Goal: Task Accomplishment & Management: Manage account settings

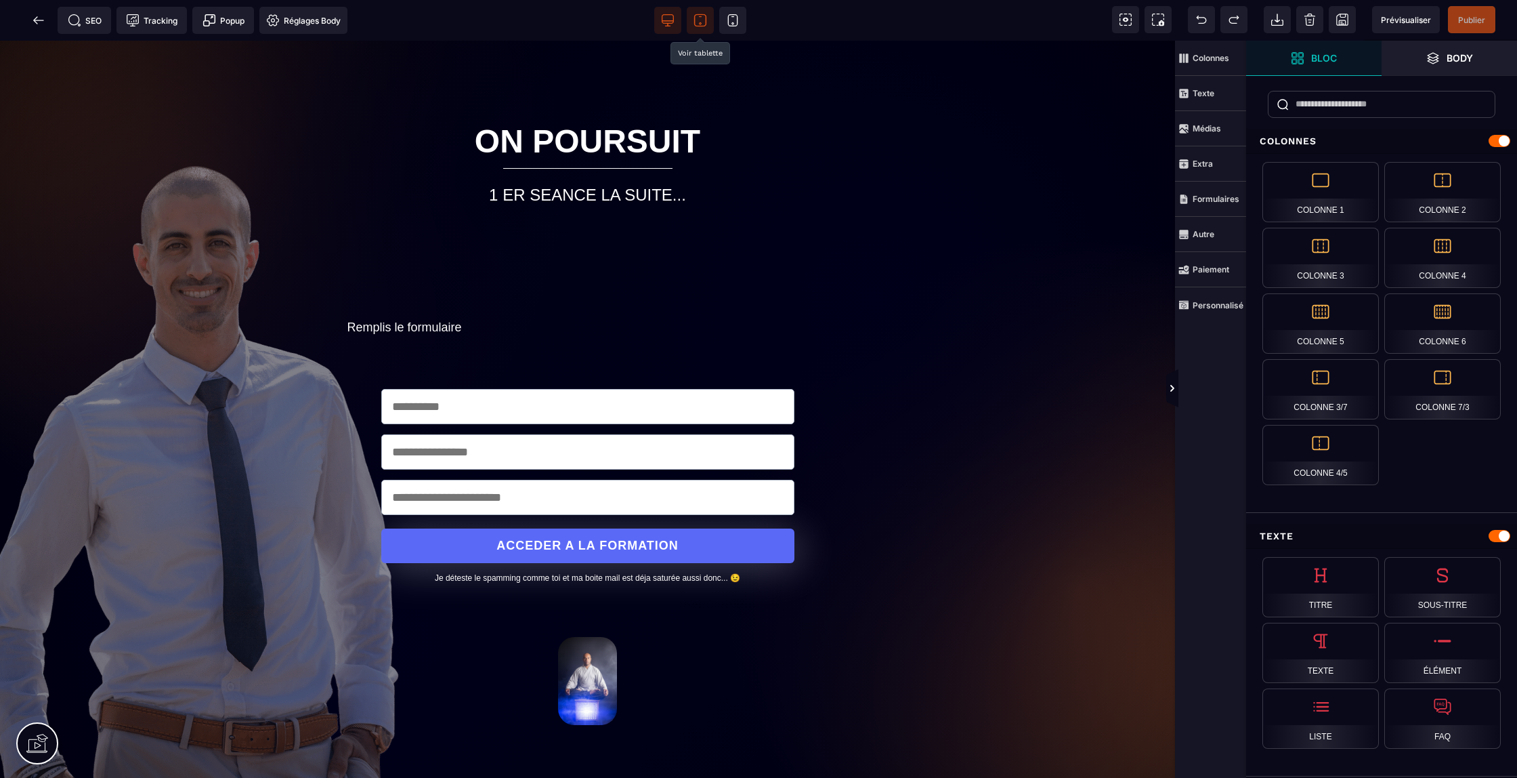
click at [702, 21] on icon at bounding box center [701, 21] width 14 height 14
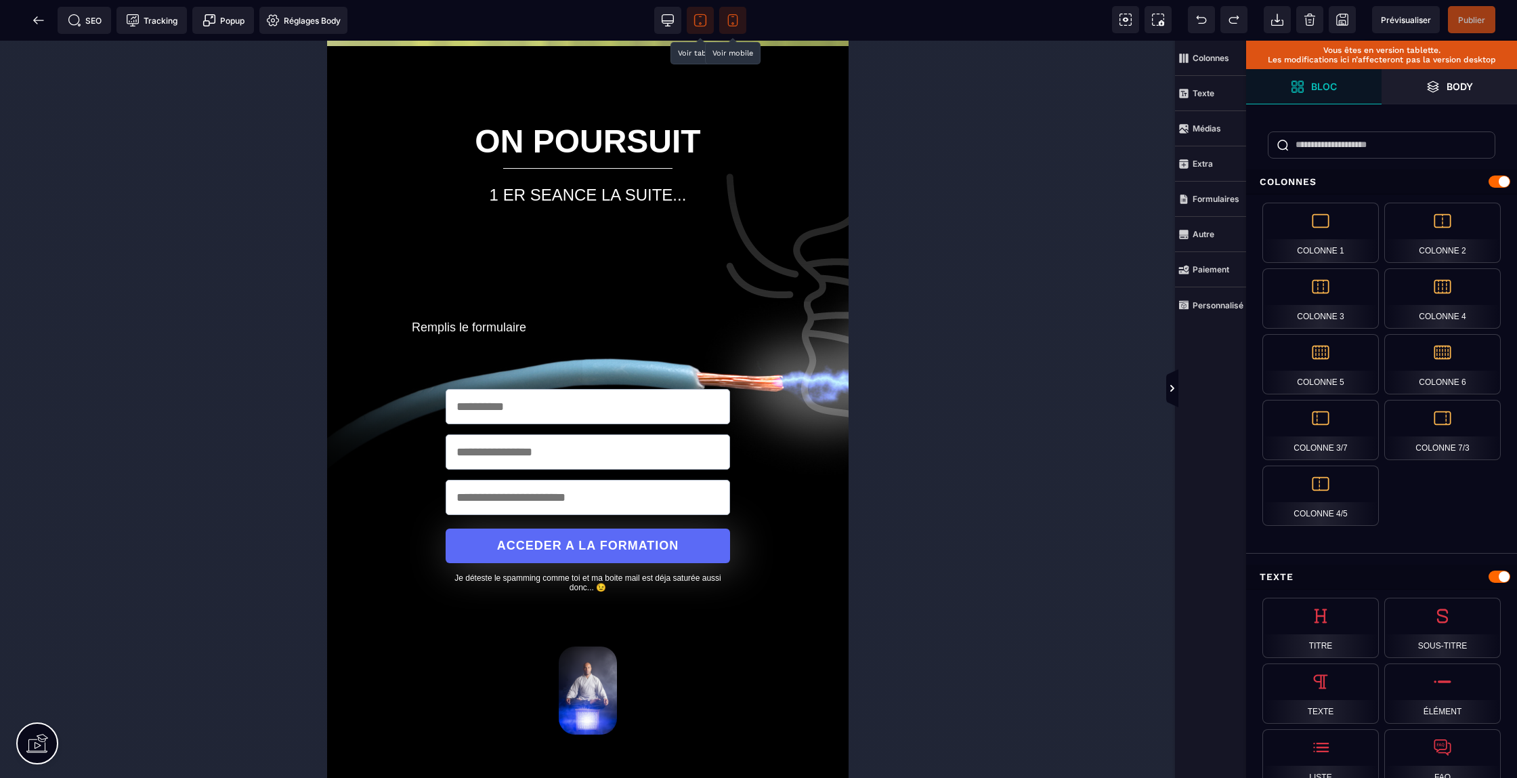
click at [729, 16] on icon at bounding box center [732, 21] width 9 height 12
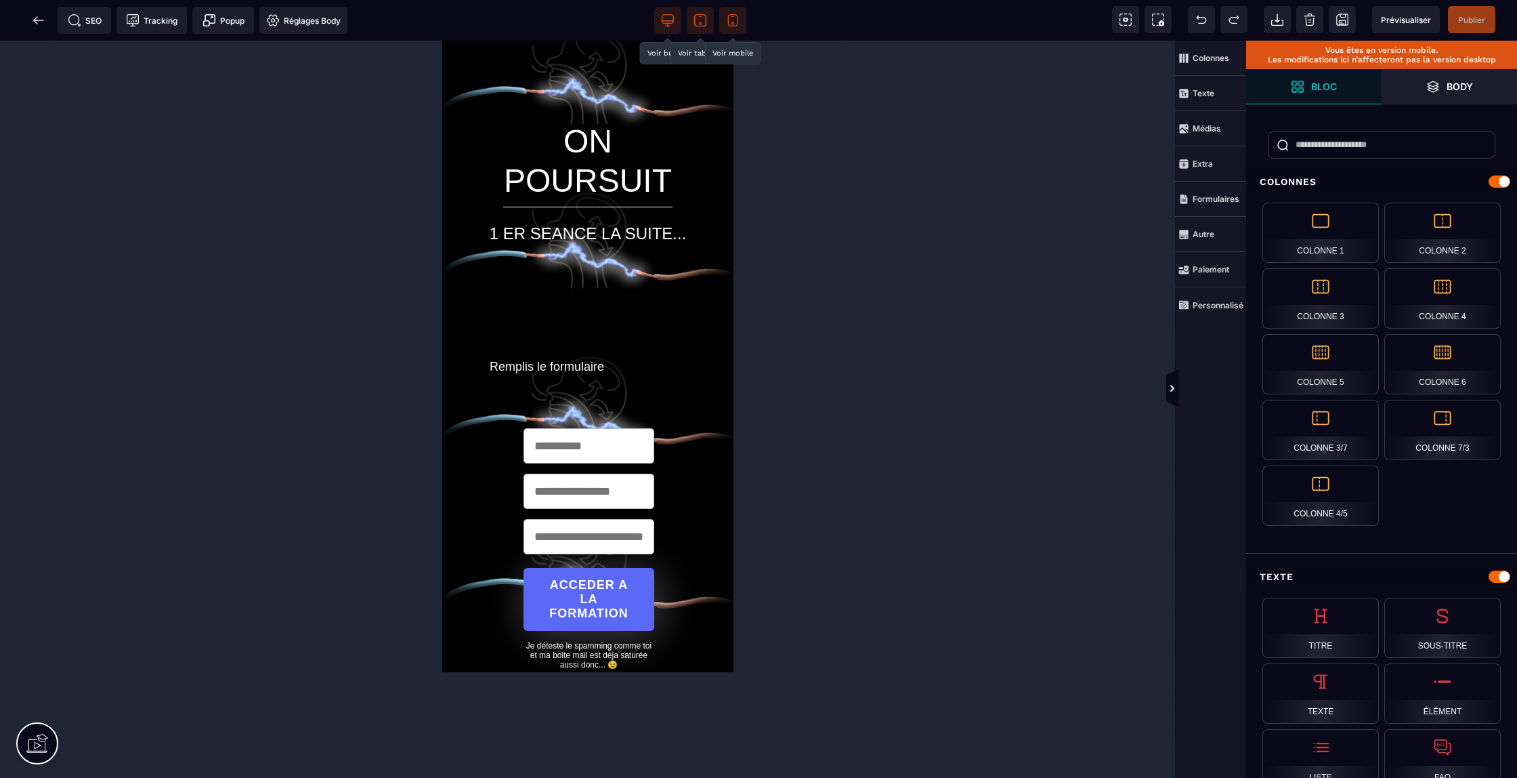
click at [668, 22] on icon at bounding box center [668, 21] width 14 height 14
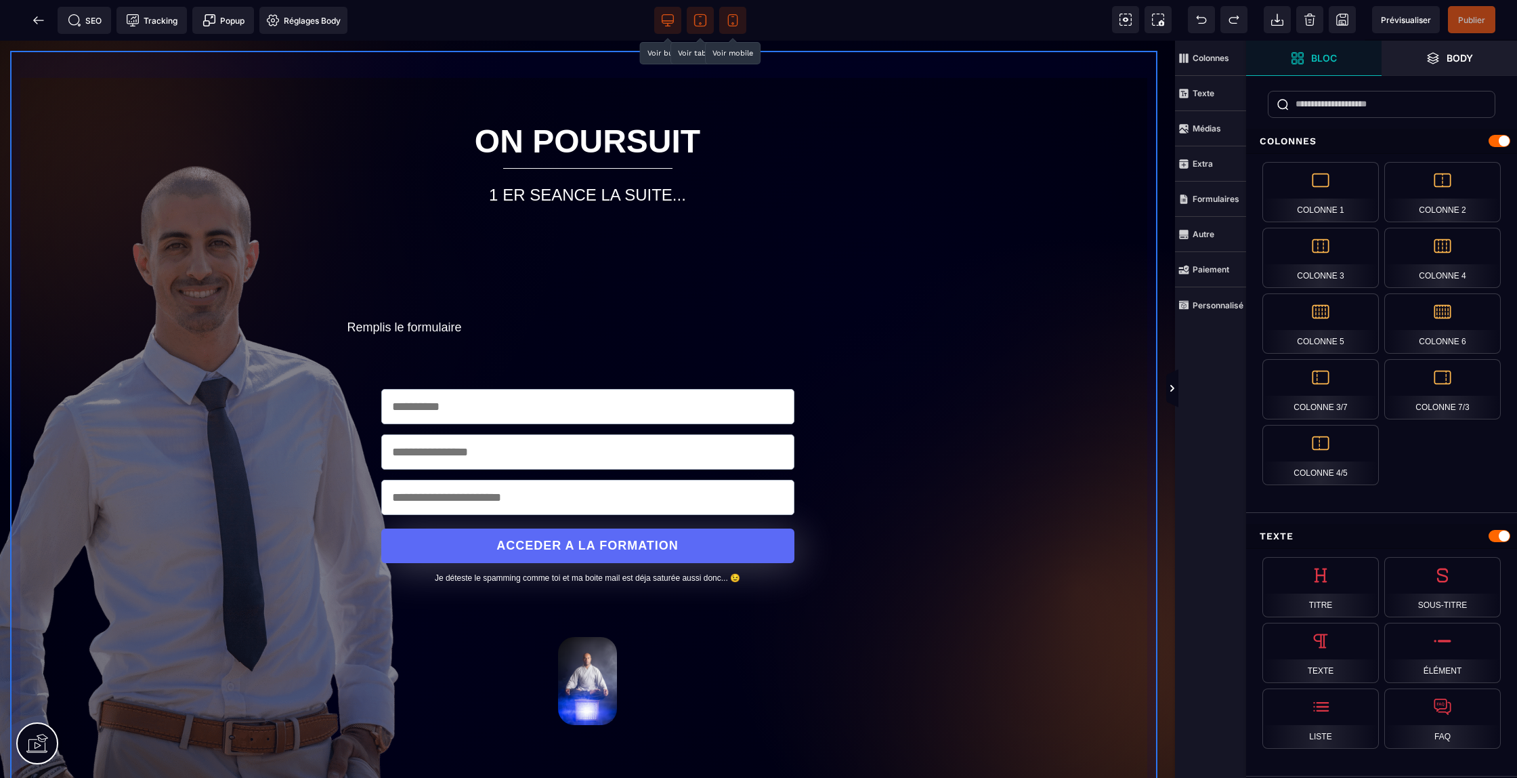
click at [48, 64] on div "ON POURSUIT 1 ER SEANCE LA SUITE... Remplis le formulaire ACCEDER A LA FORMATIO…" at bounding box center [587, 420] width 1155 height 738
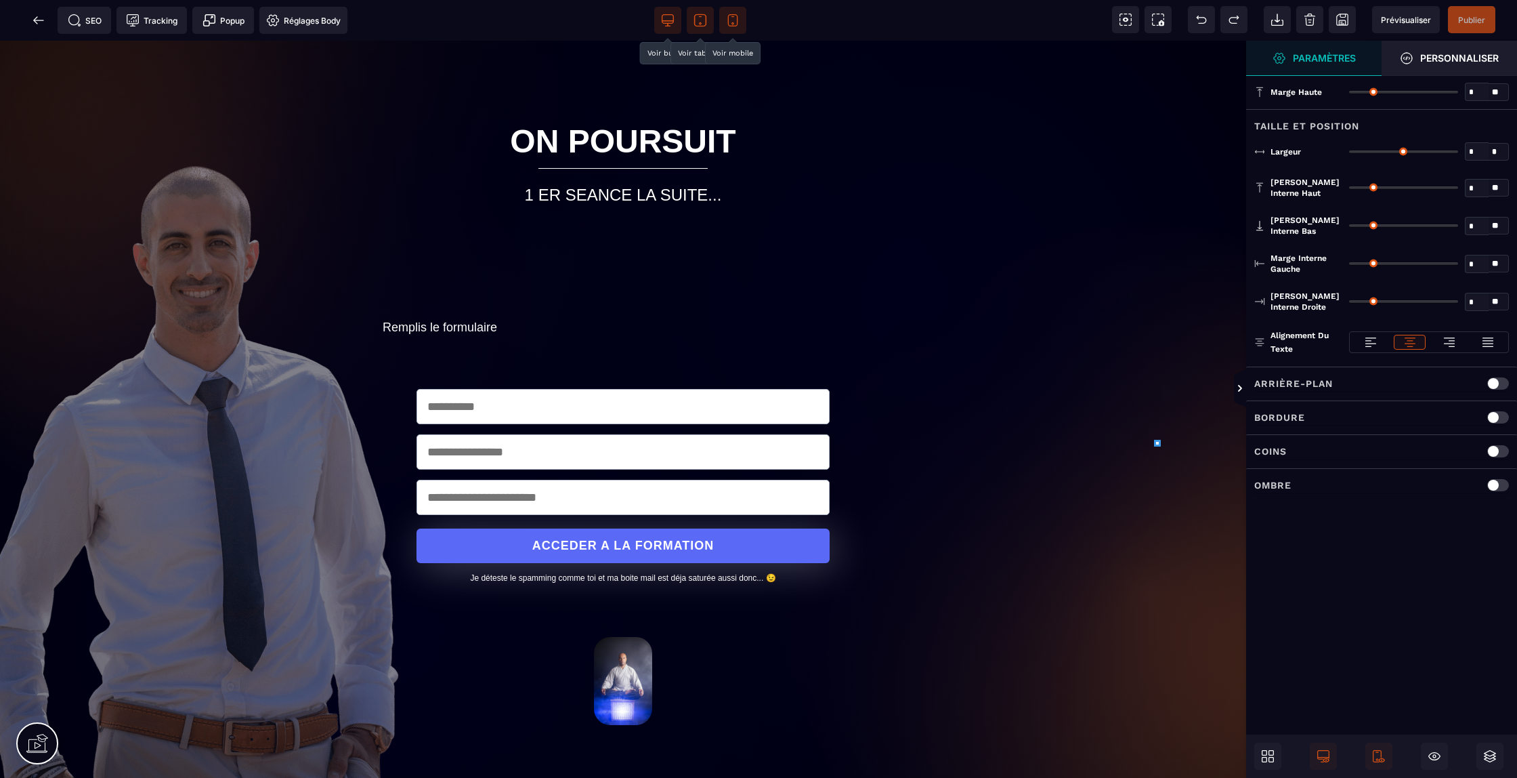
type input "*"
type input "***"
type input "*"
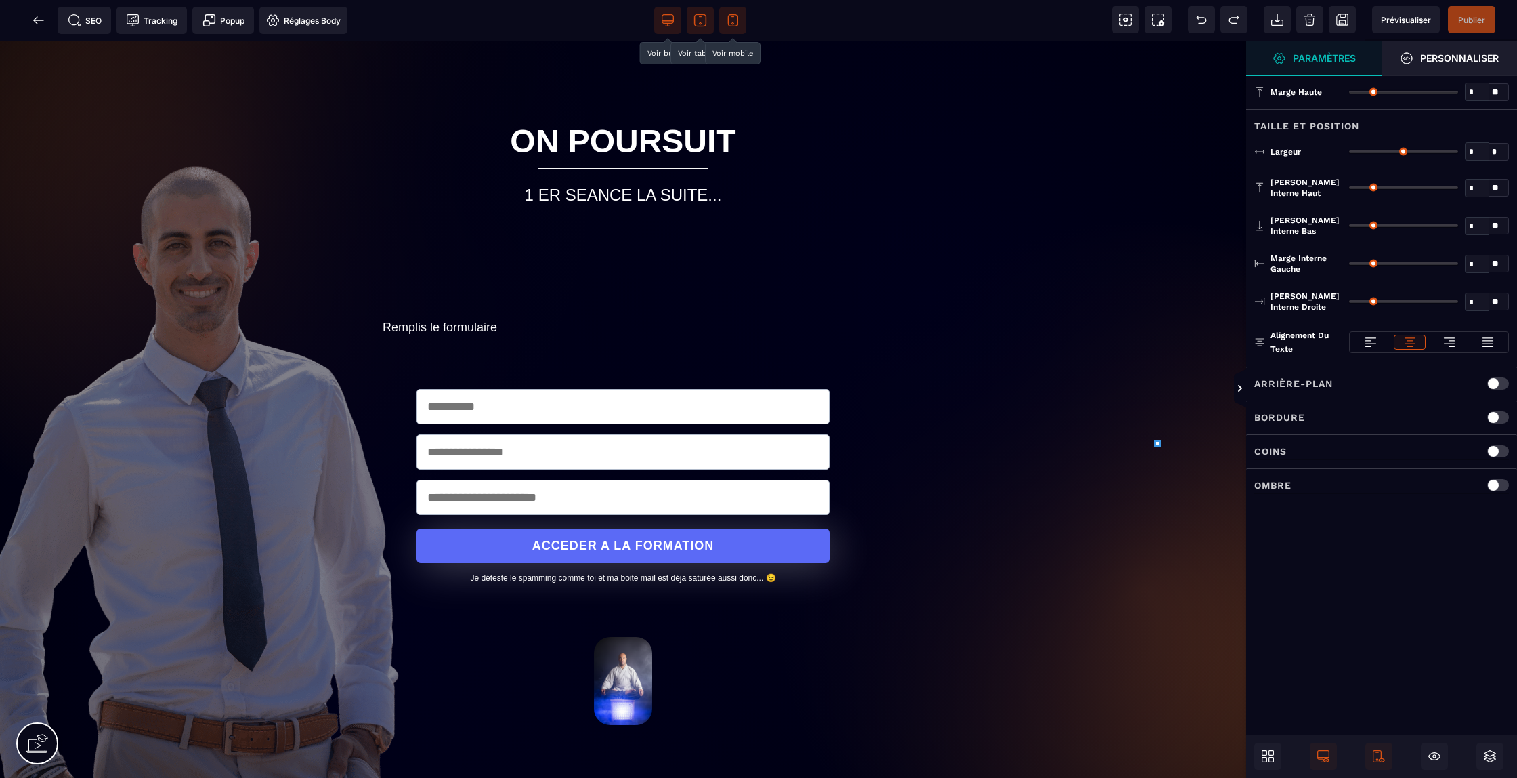
type input "*"
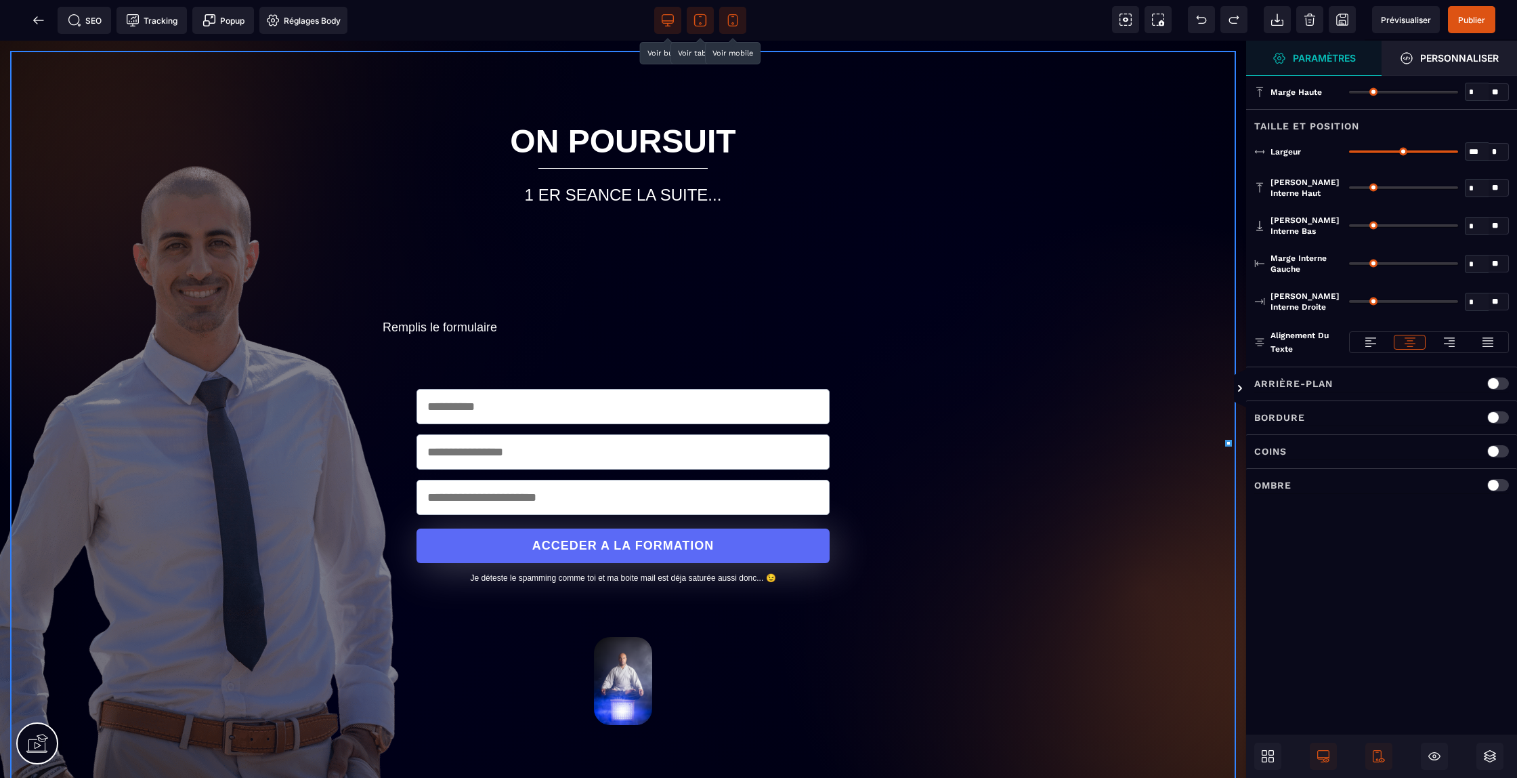
click at [121, 447] on div "ON POURSUIT 1 ER SEANCE LA SUITE... Remplis le formulaire ACCEDER A LA FORMATIO…" at bounding box center [623, 420] width 1226 height 738
click at [1353, 378] on div "Arrière-plan" at bounding box center [1382, 383] width 255 height 17
click at [1496, 415] on link "Upload" at bounding box center [1494, 419] width 29 height 16
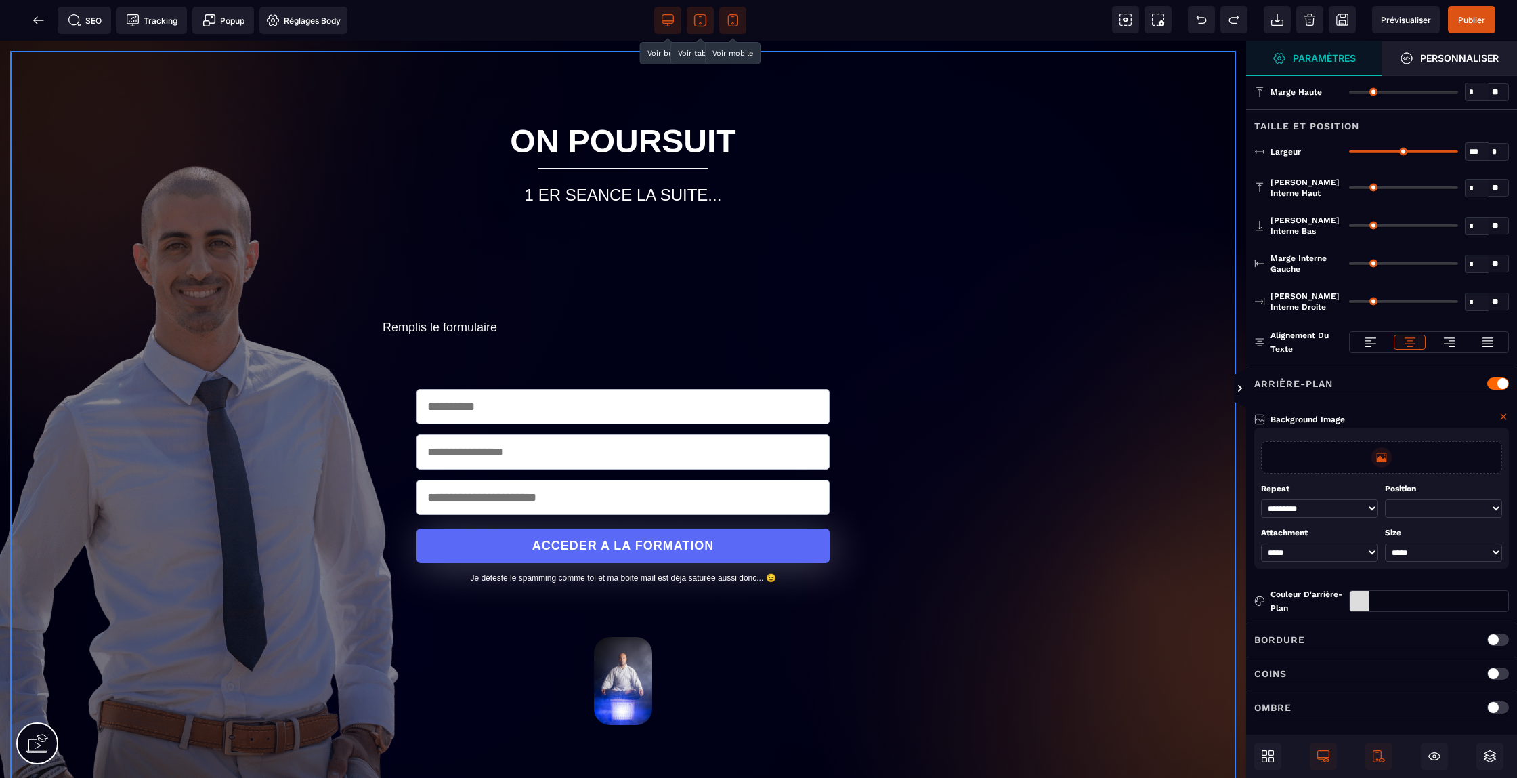
click at [1367, 455] on div at bounding box center [1381, 457] width 241 height 33
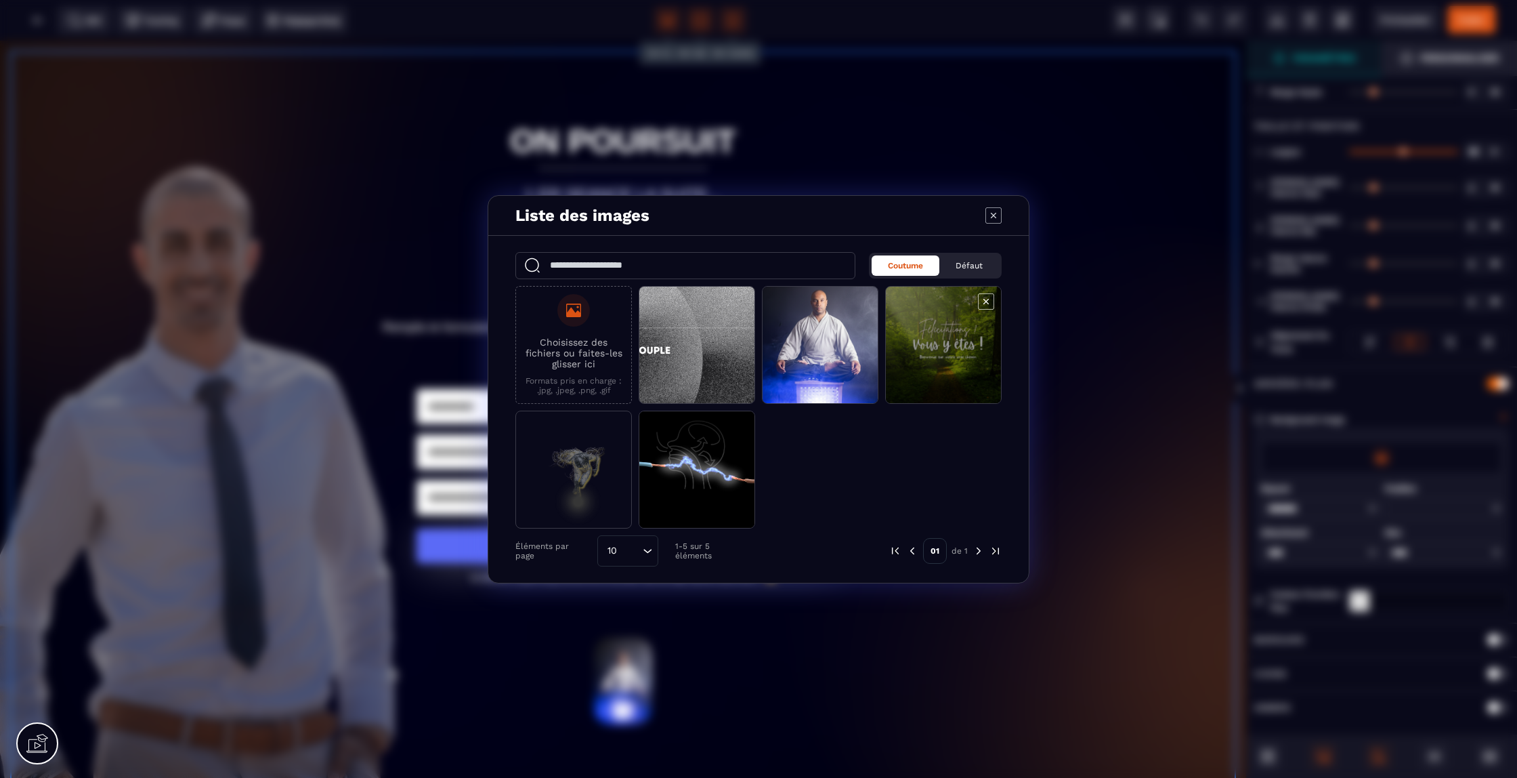
click at [903, 360] on span "Modal window" at bounding box center [943, 346] width 115 height 118
click at [954, 333] on span "Modal window" at bounding box center [943, 346] width 115 height 118
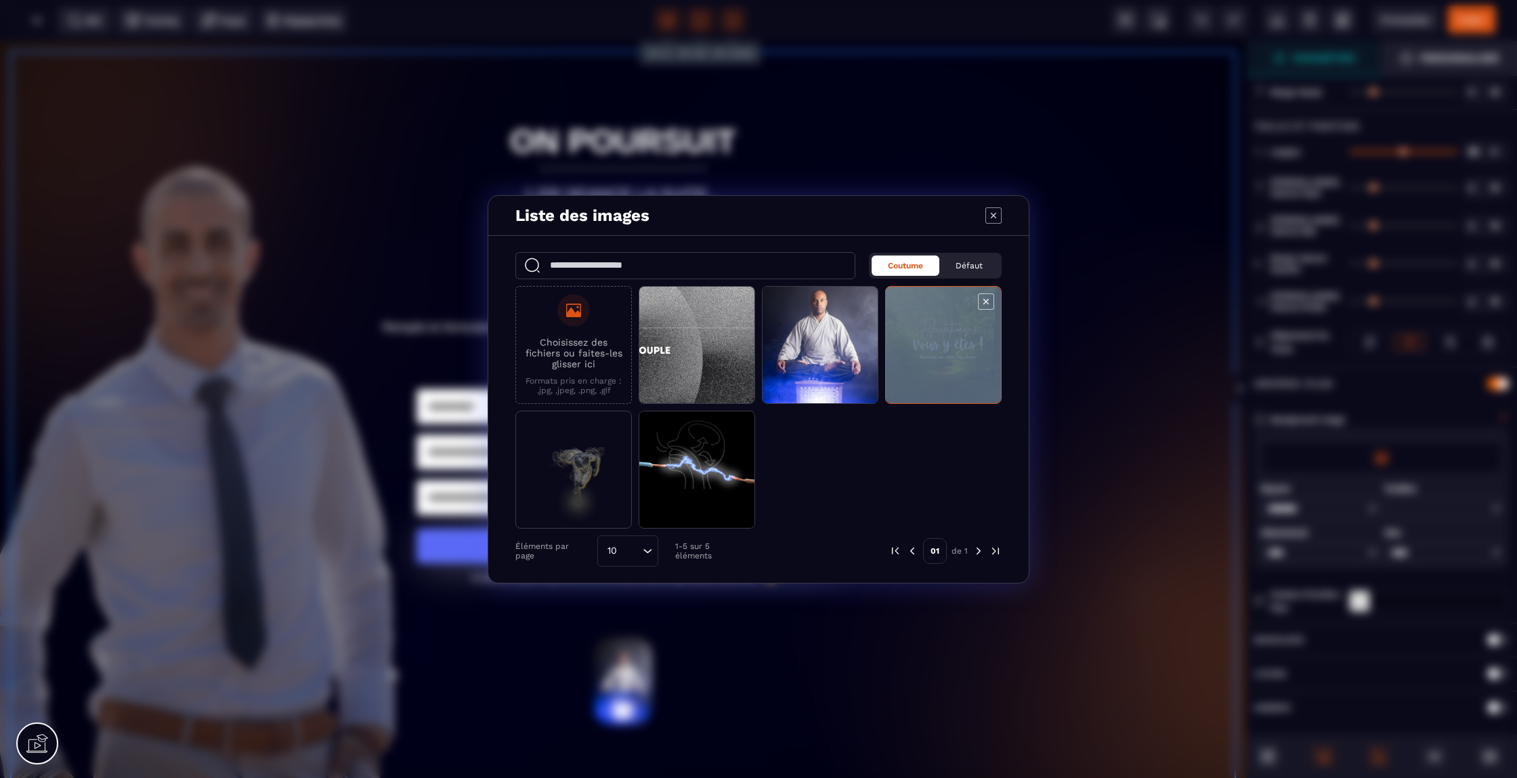
click at [954, 333] on span "Modal window" at bounding box center [943, 346] width 115 height 118
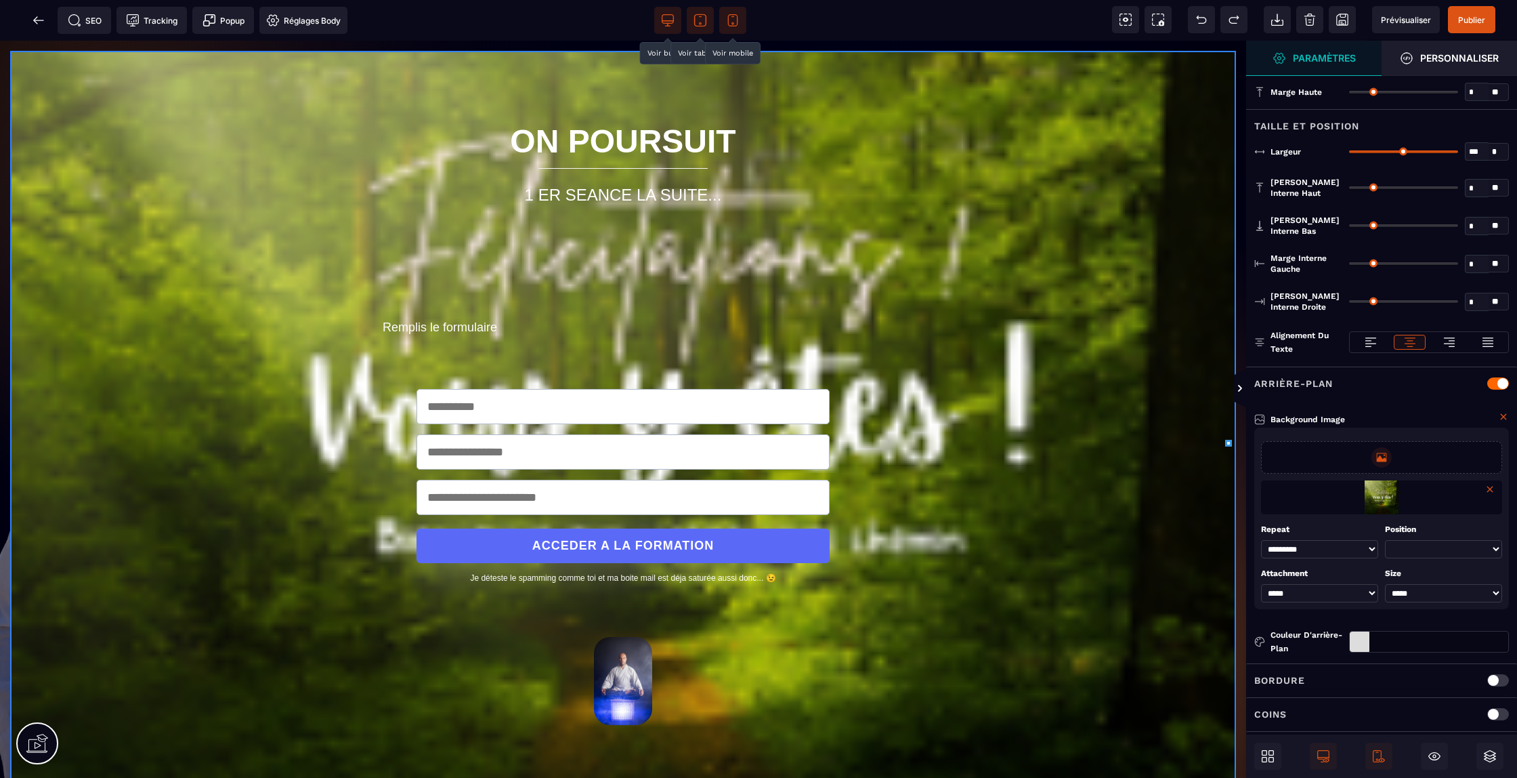
click at [1492, 384] on div at bounding box center [1499, 383] width 22 height 12
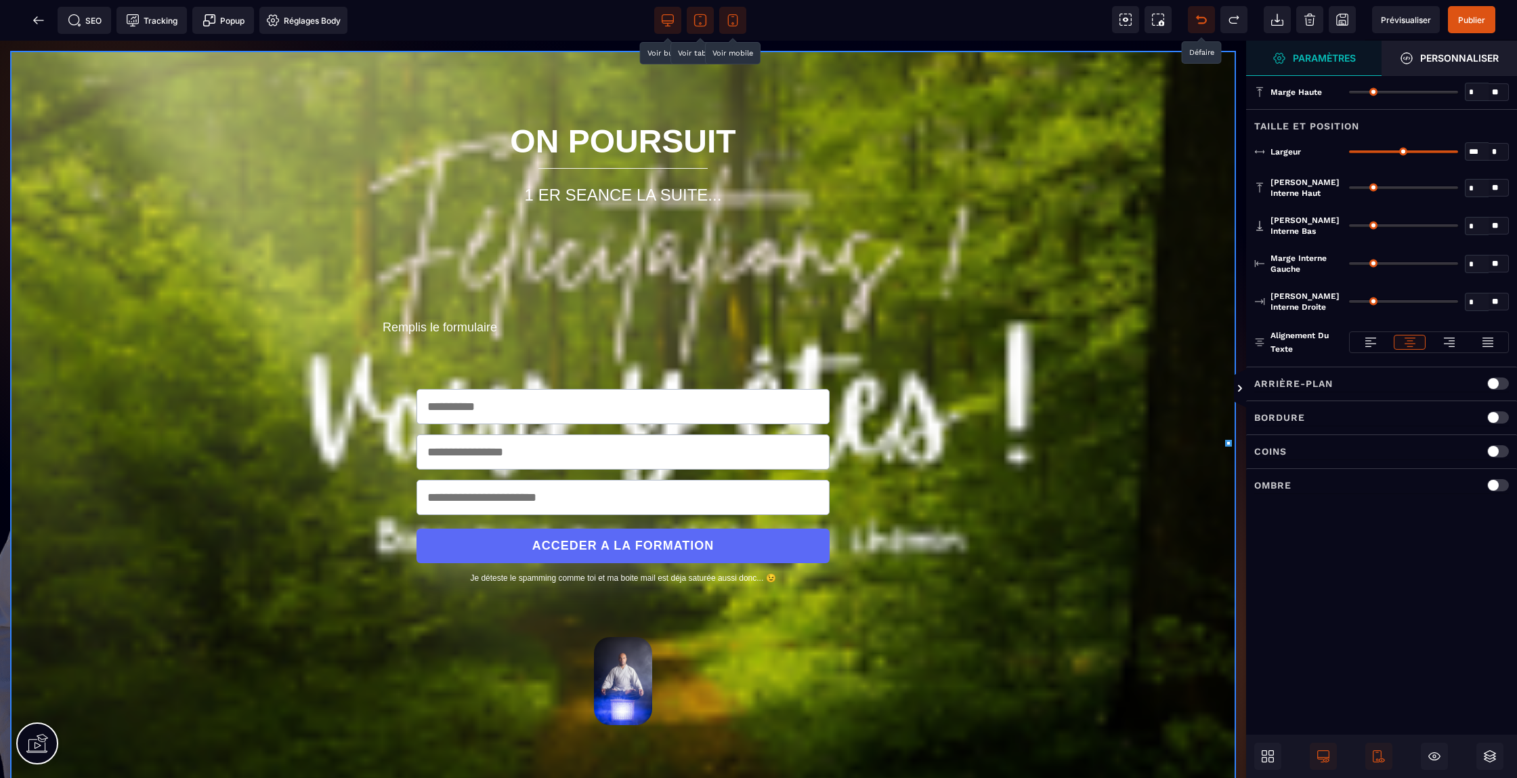
click at [1207, 13] on icon at bounding box center [1202, 20] width 14 height 14
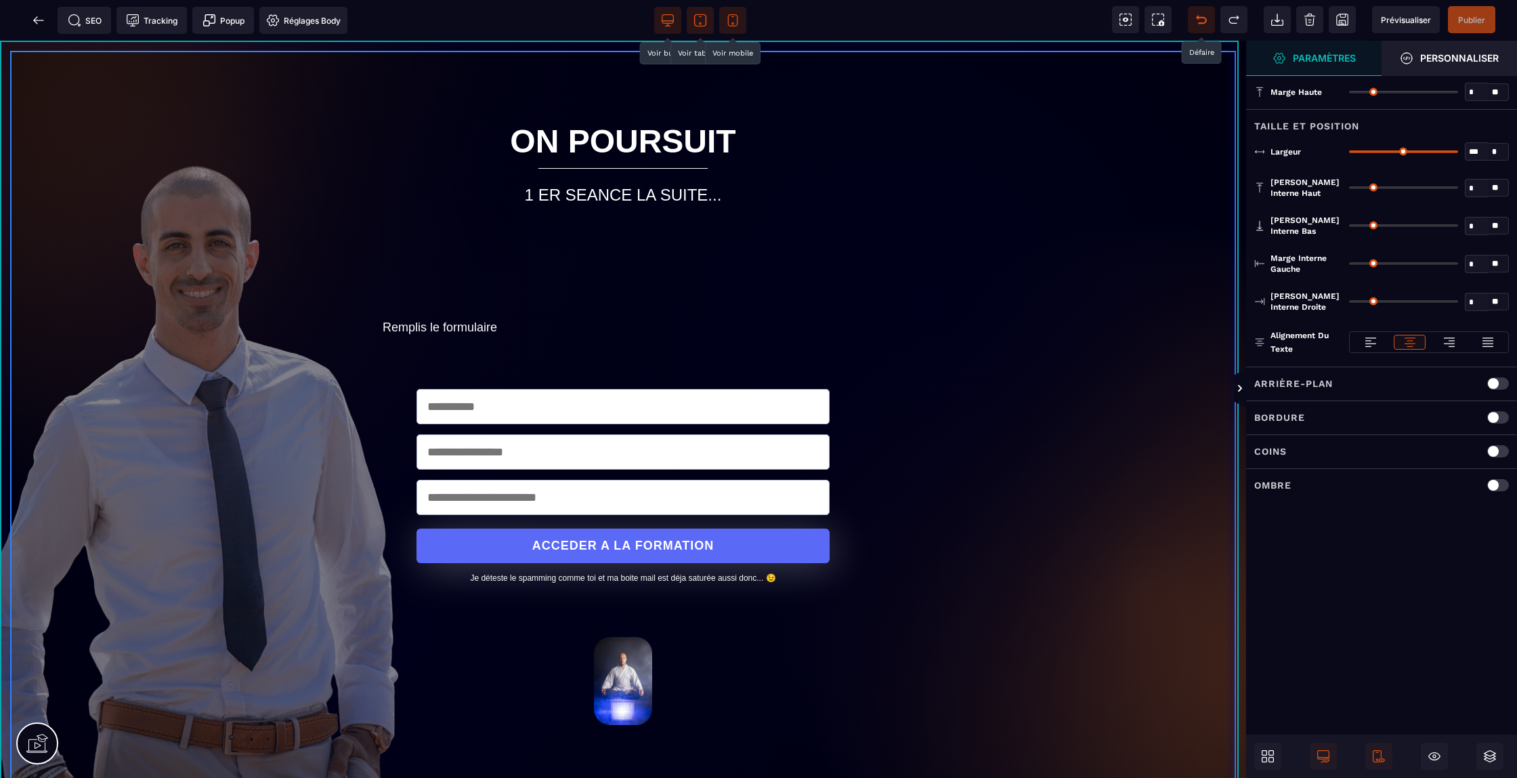
click at [628, 43] on div "ON POURSUIT 1 ER SEANCE LA SUITE... Remplis le formulaire ACCEDER A LA FORMATIO…" at bounding box center [623, 420] width 1246 height 759
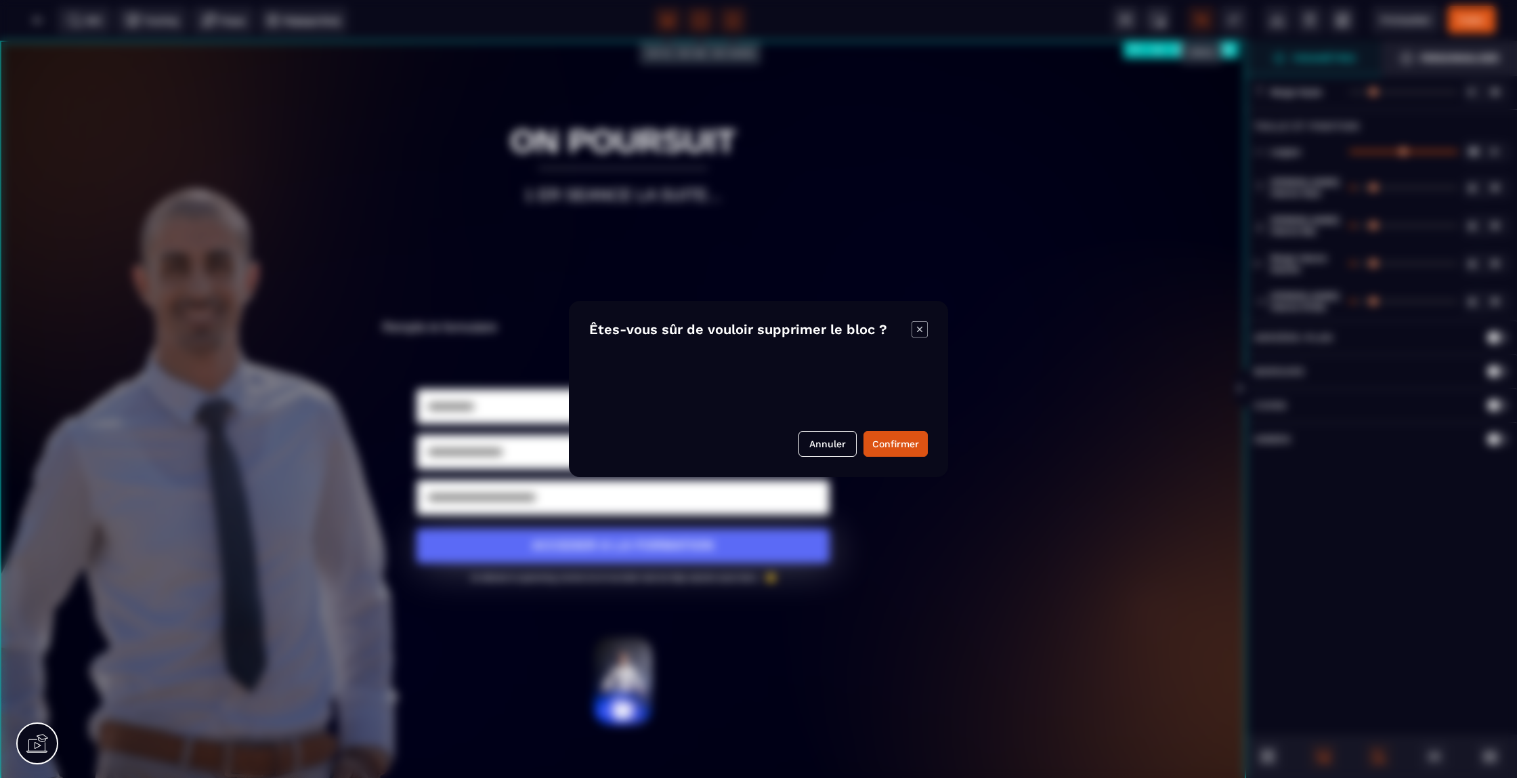
click at [1225, 50] on body "B I U S A ******* Ajouter une colonne [GEOGRAPHIC_DATA]" at bounding box center [758, 788] width 1517 height 1577
click at [892, 442] on button "Confirmer" at bounding box center [896, 444] width 64 height 26
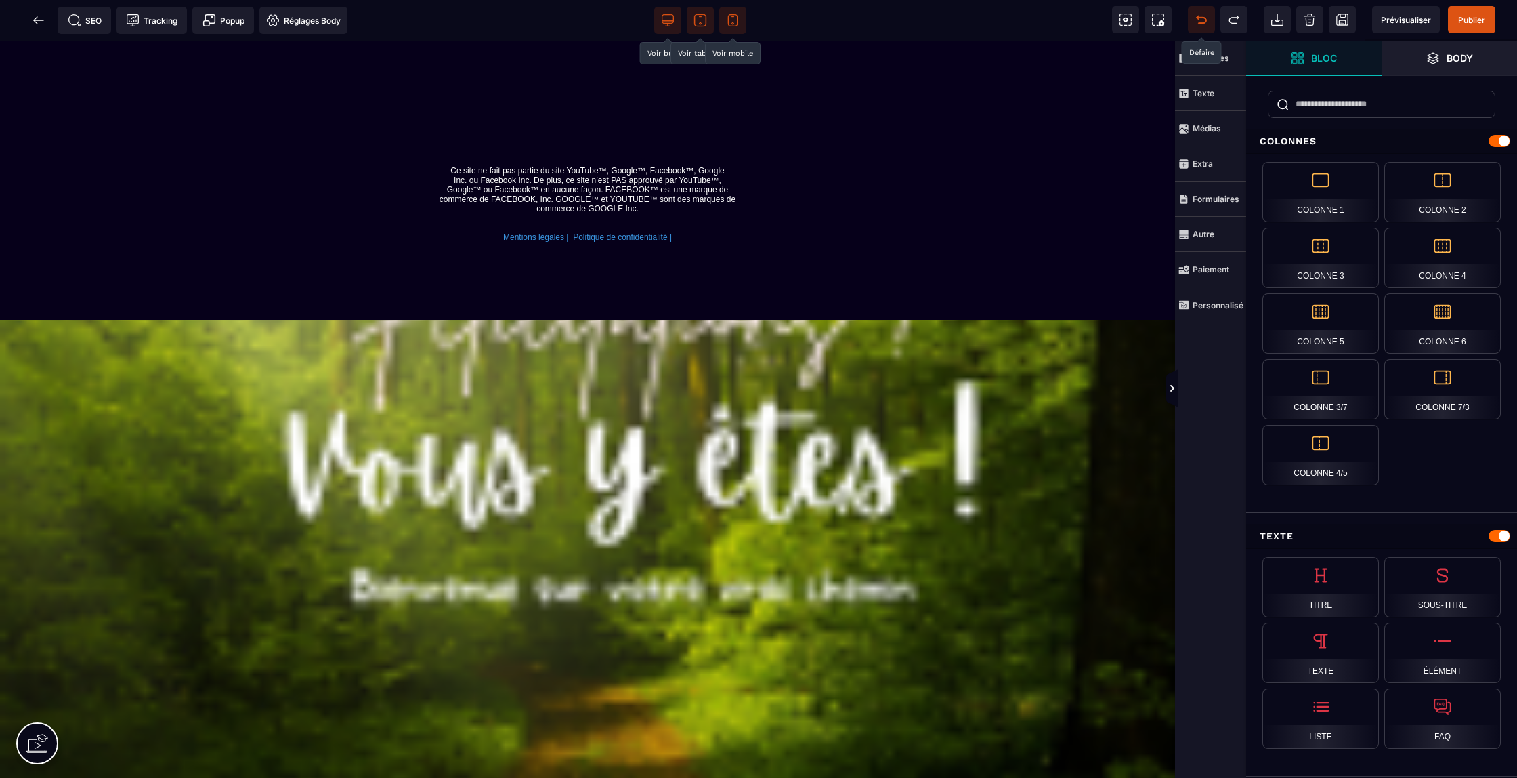
click at [1196, 11] on span at bounding box center [1201, 19] width 27 height 27
select select
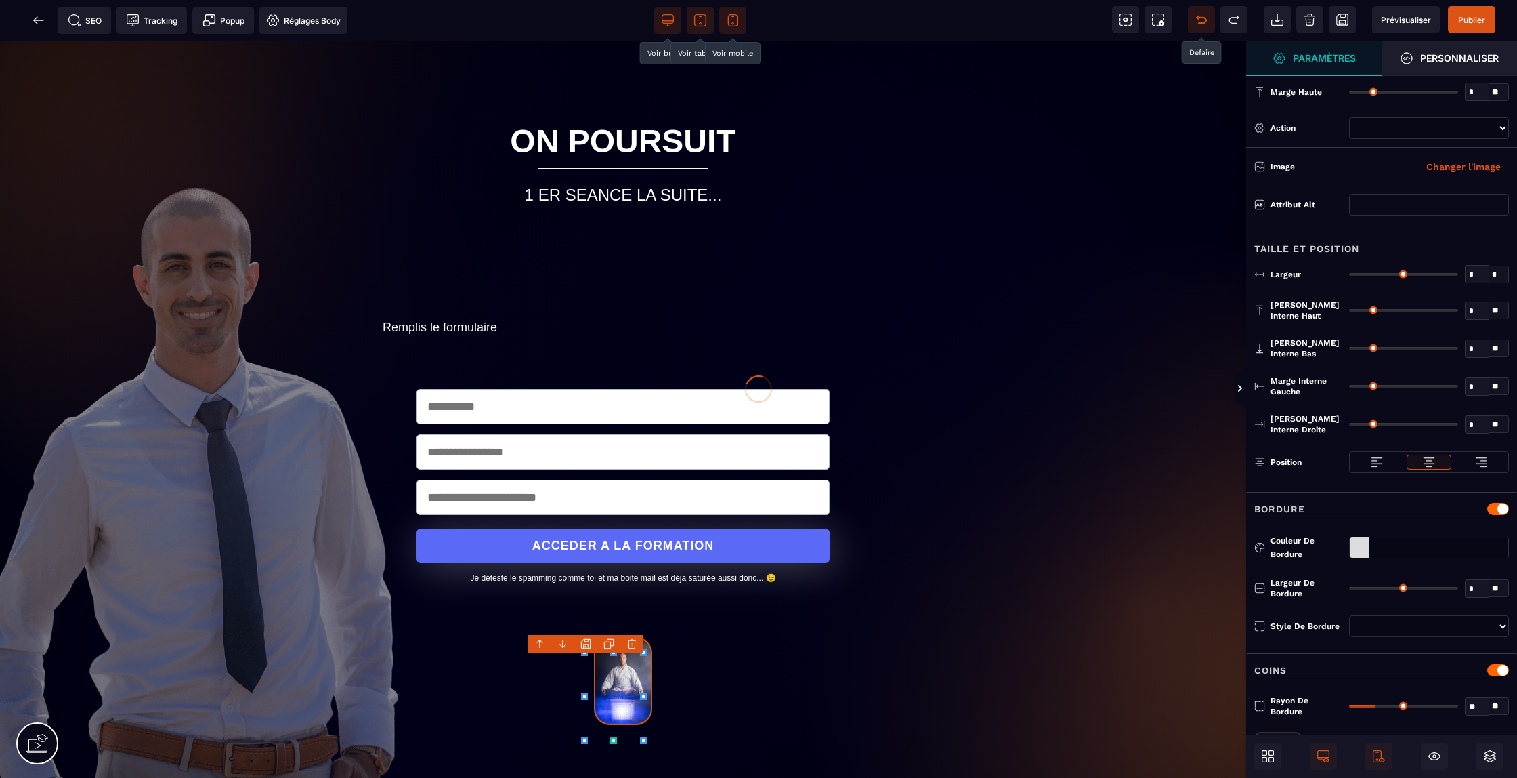
type input "*"
type input "**"
type input "*****"
type input "*"
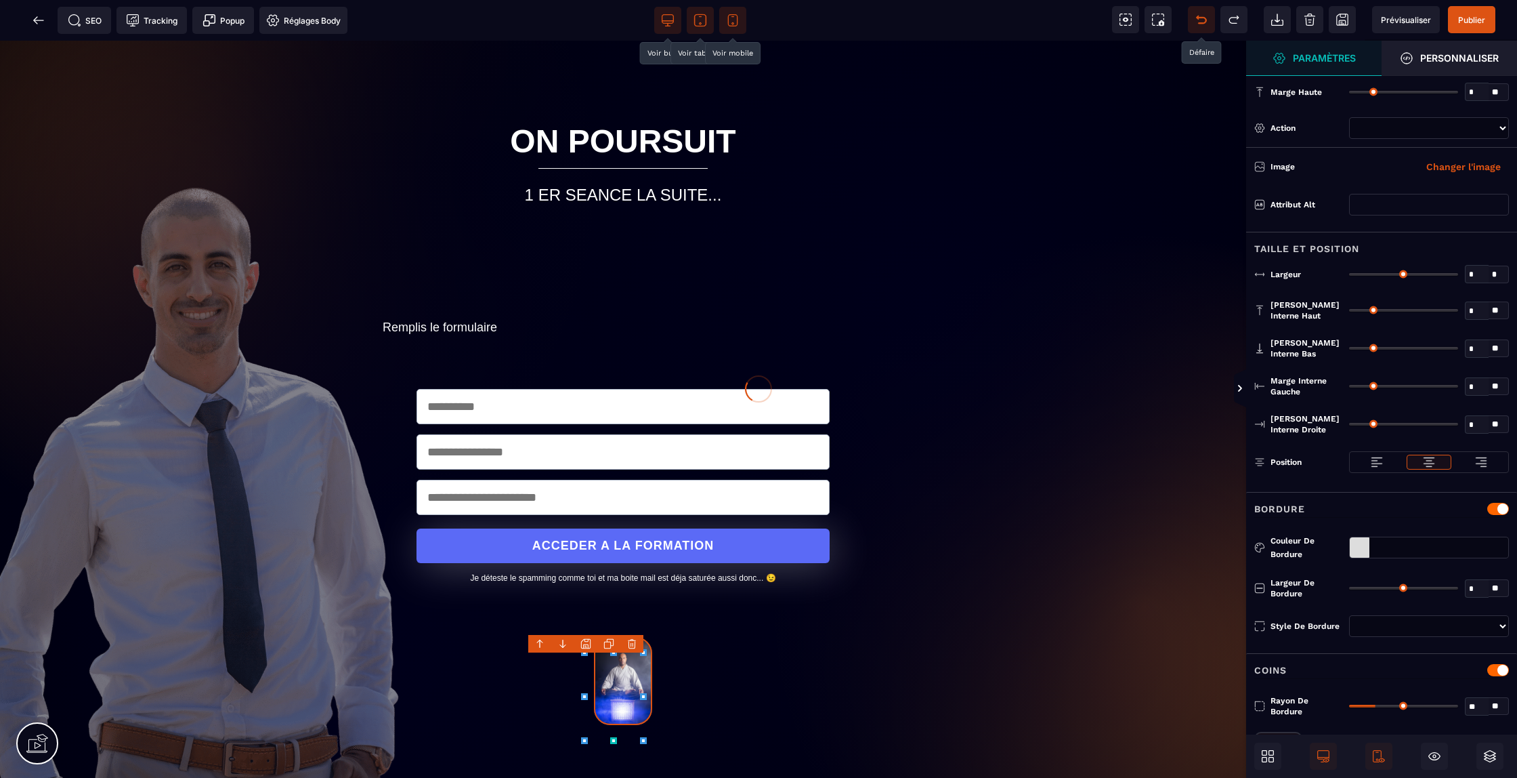
type input "*"
type input "**"
select select
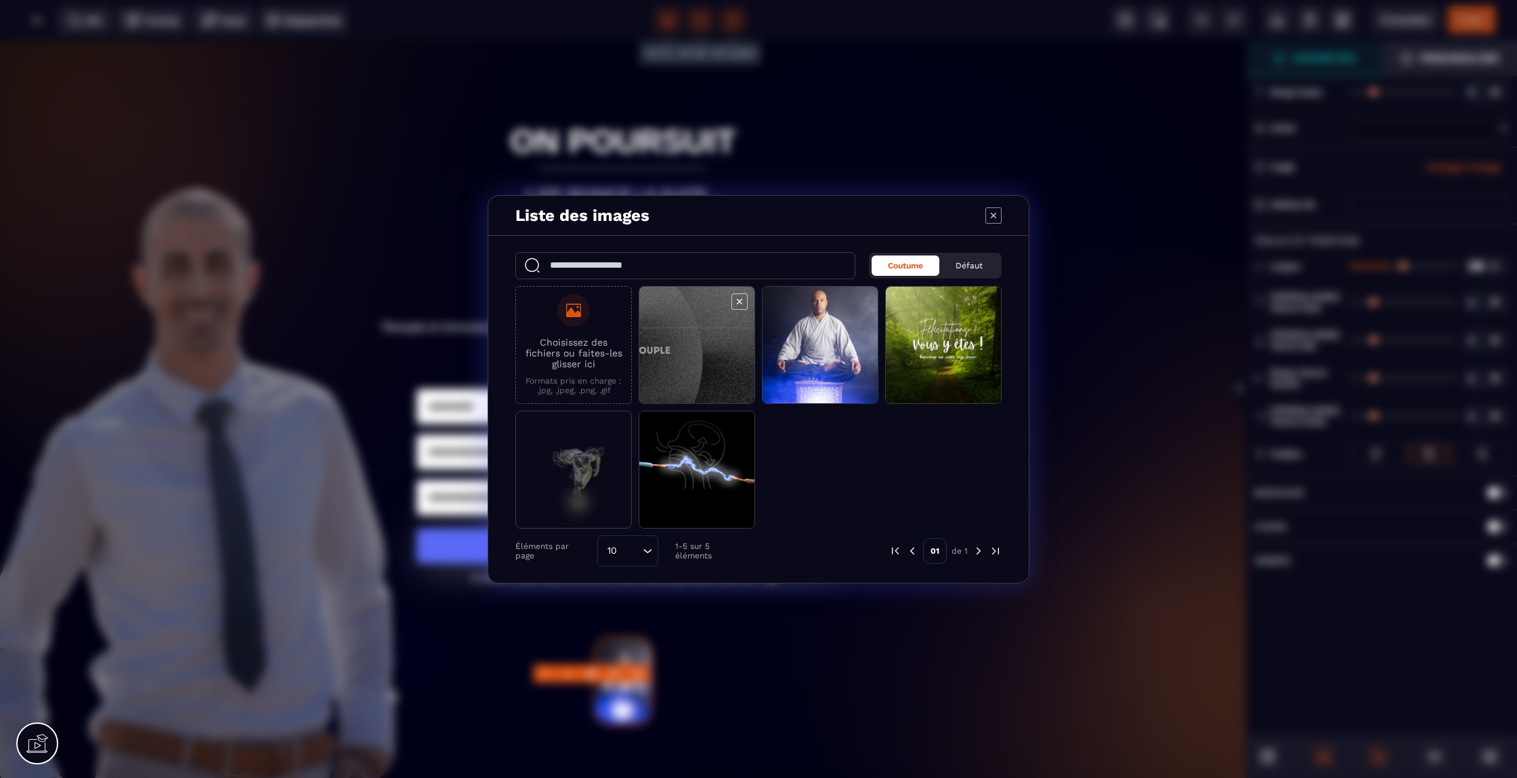
click at [682, 364] on span "Modal window" at bounding box center [696, 346] width 115 height 118
click at [671, 335] on span "Modal window" at bounding box center [696, 346] width 115 height 118
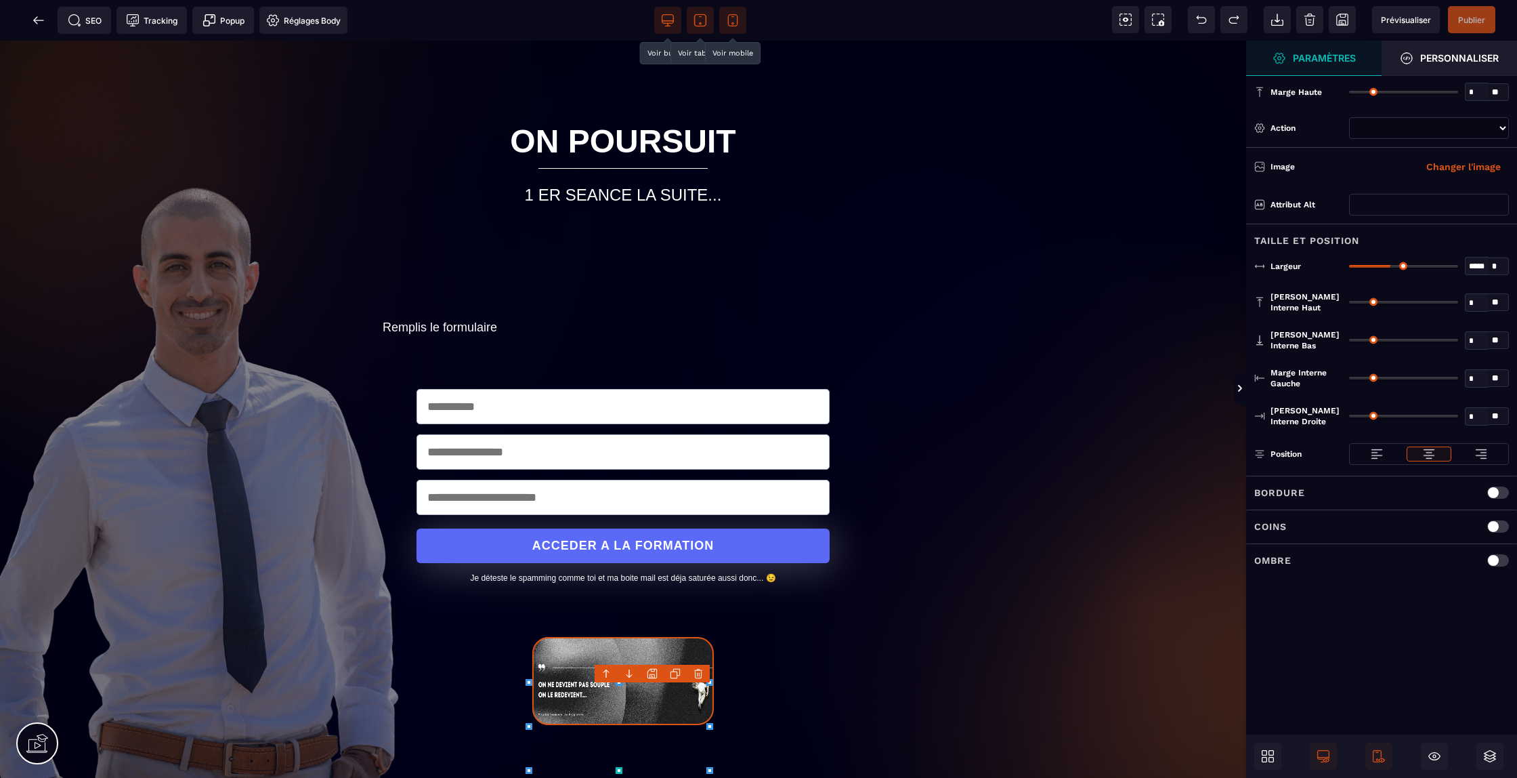
select select
click at [1201, 18] on icon at bounding box center [1202, 20] width 14 height 14
select select
click at [1201, 18] on icon at bounding box center [1202, 20] width 14 height 14
select select
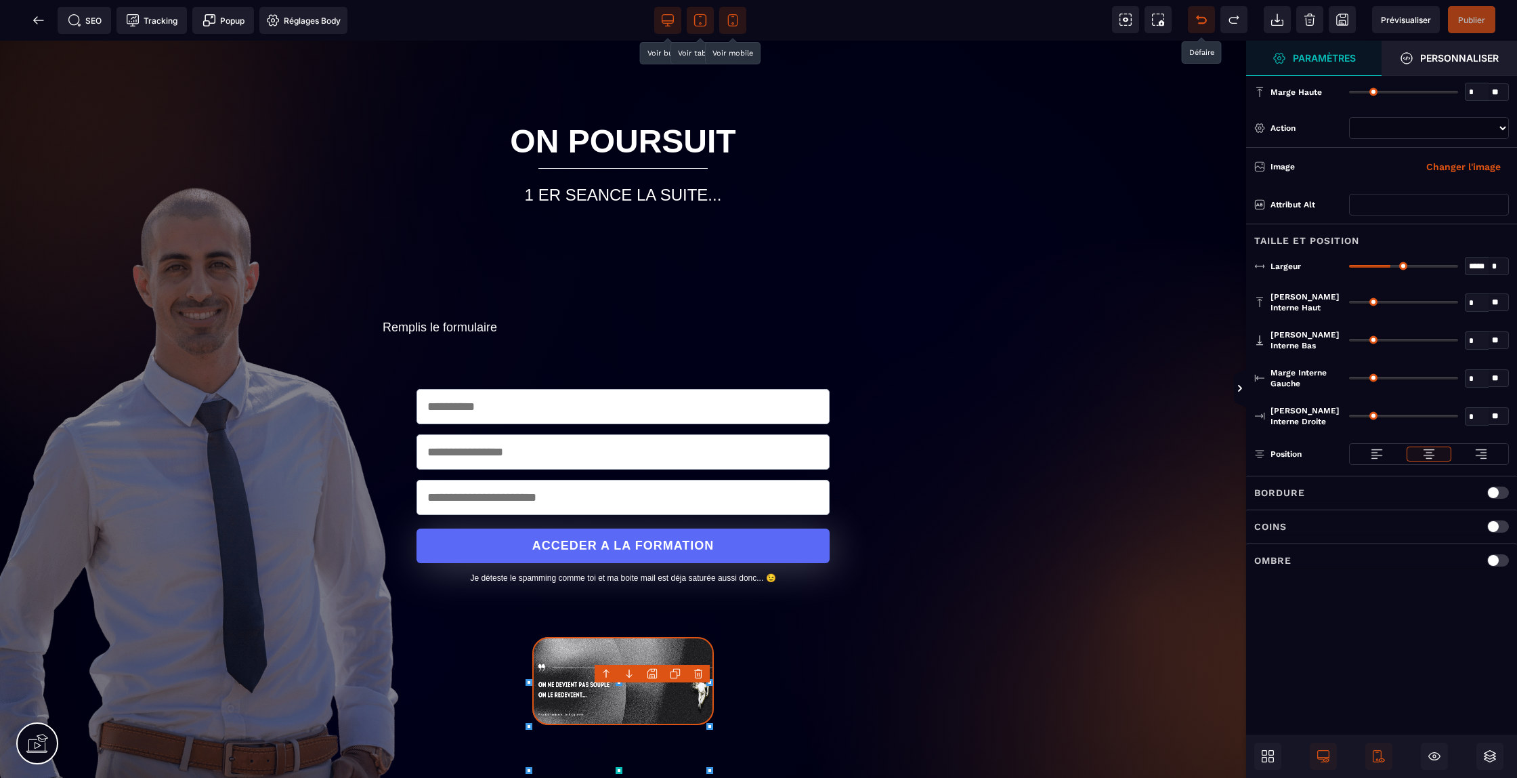
click at [1201, 18] on icon at bounding box center [1202, 20] width 14 height 14
select select
click at [1195, 24] on icon at bounding box center [1202, 20] width 14 height 14
select select
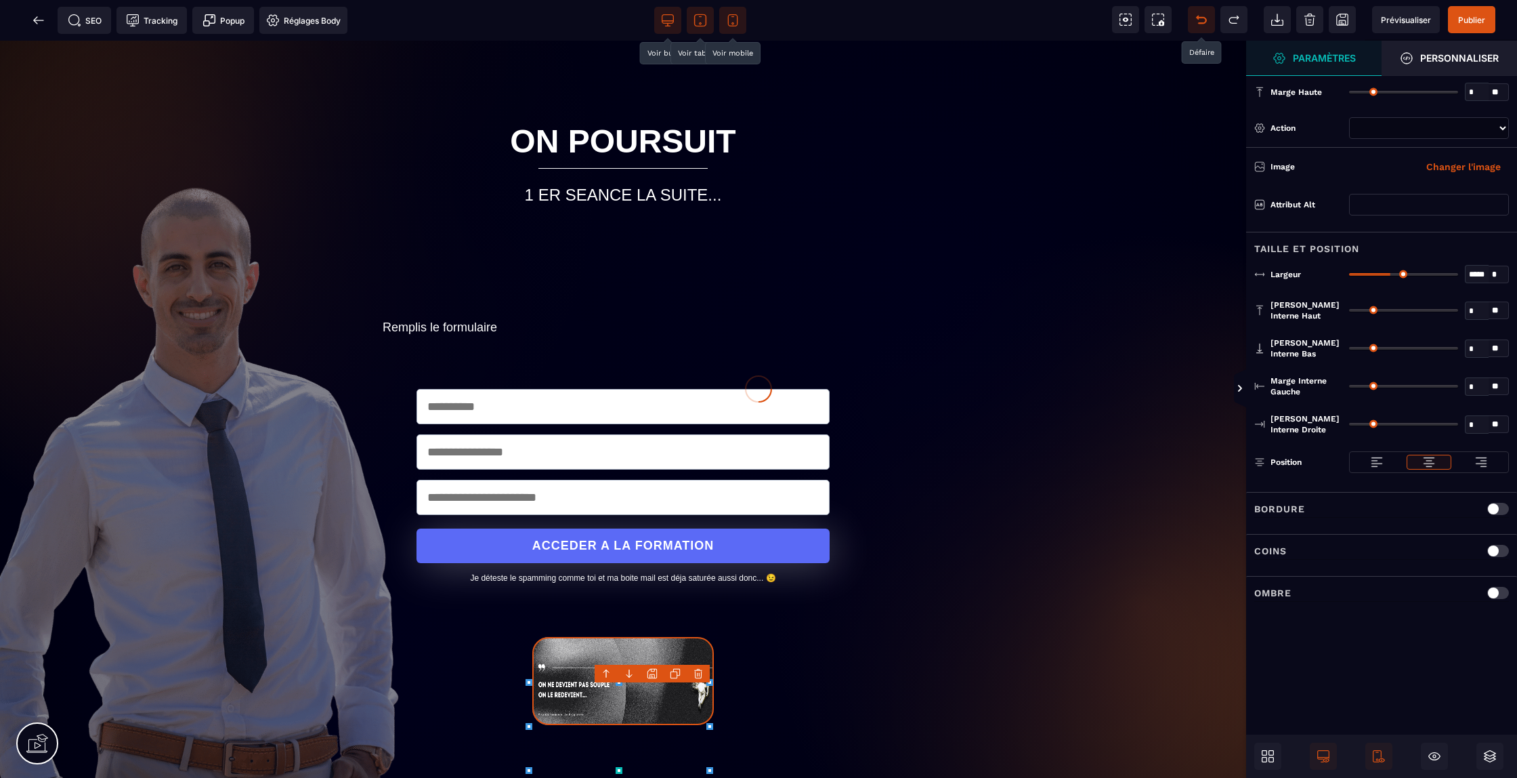
select select
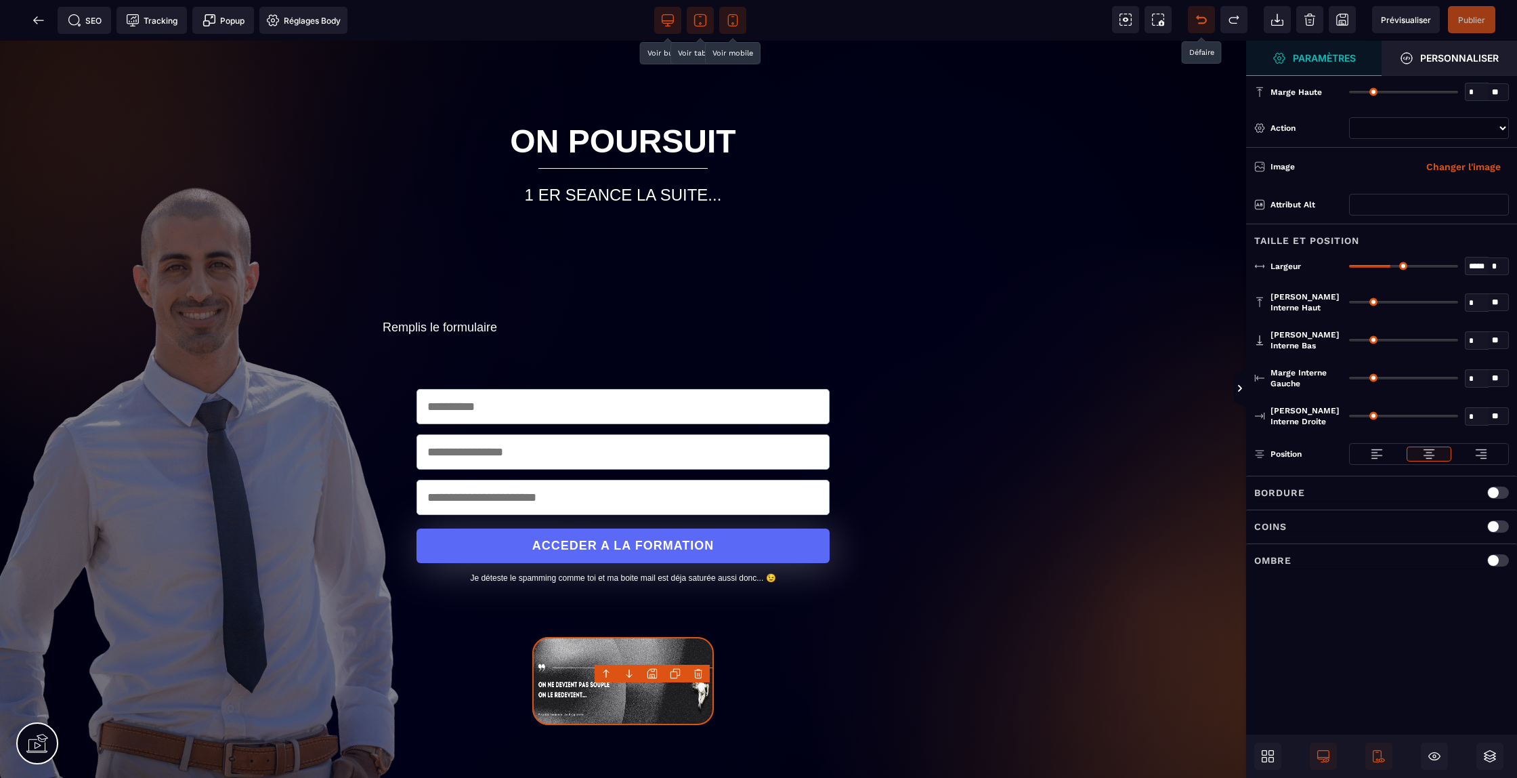
click at [1195, 24] on icon at bounding box center [1202, 20] width 14 height 14
select select
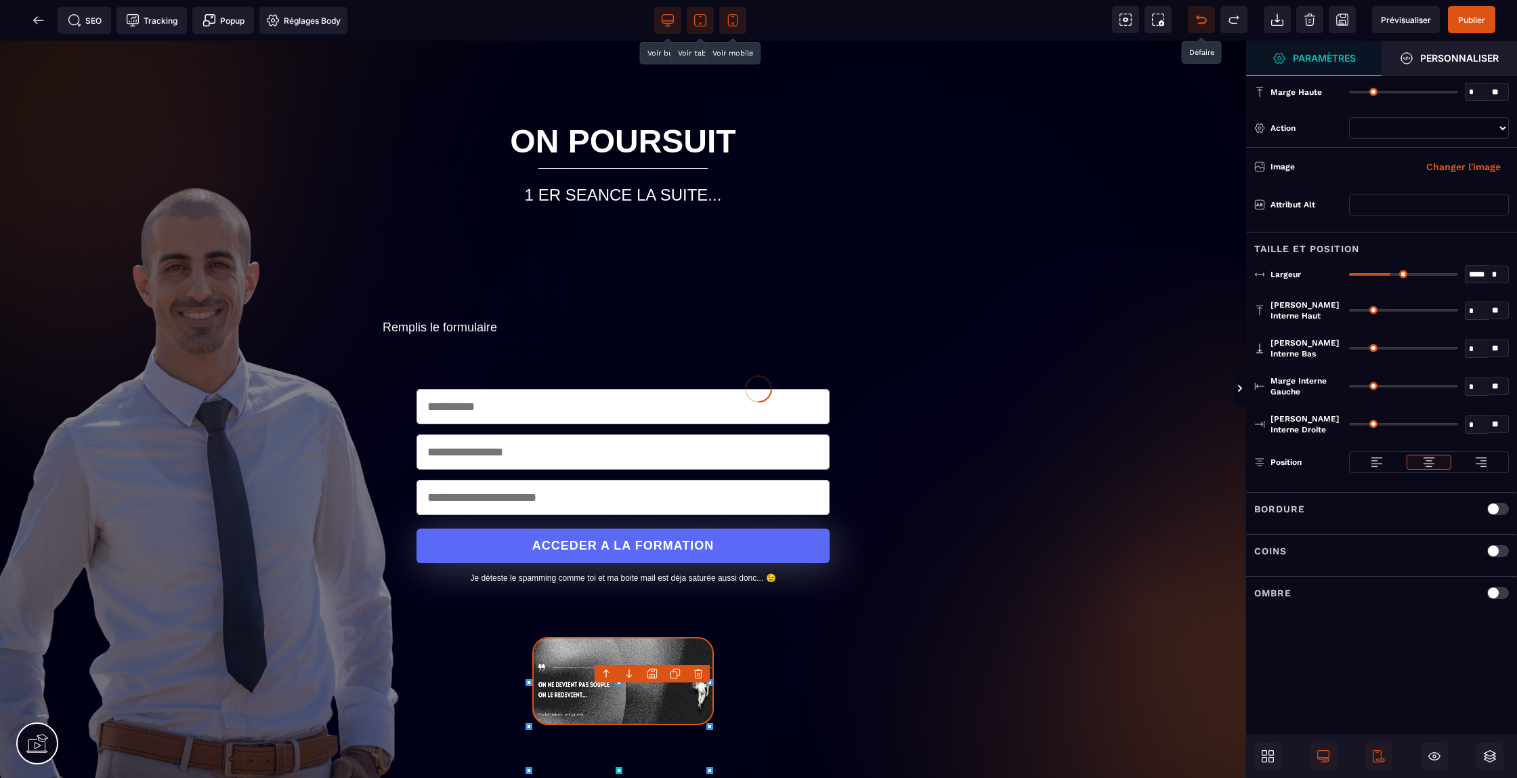
select select
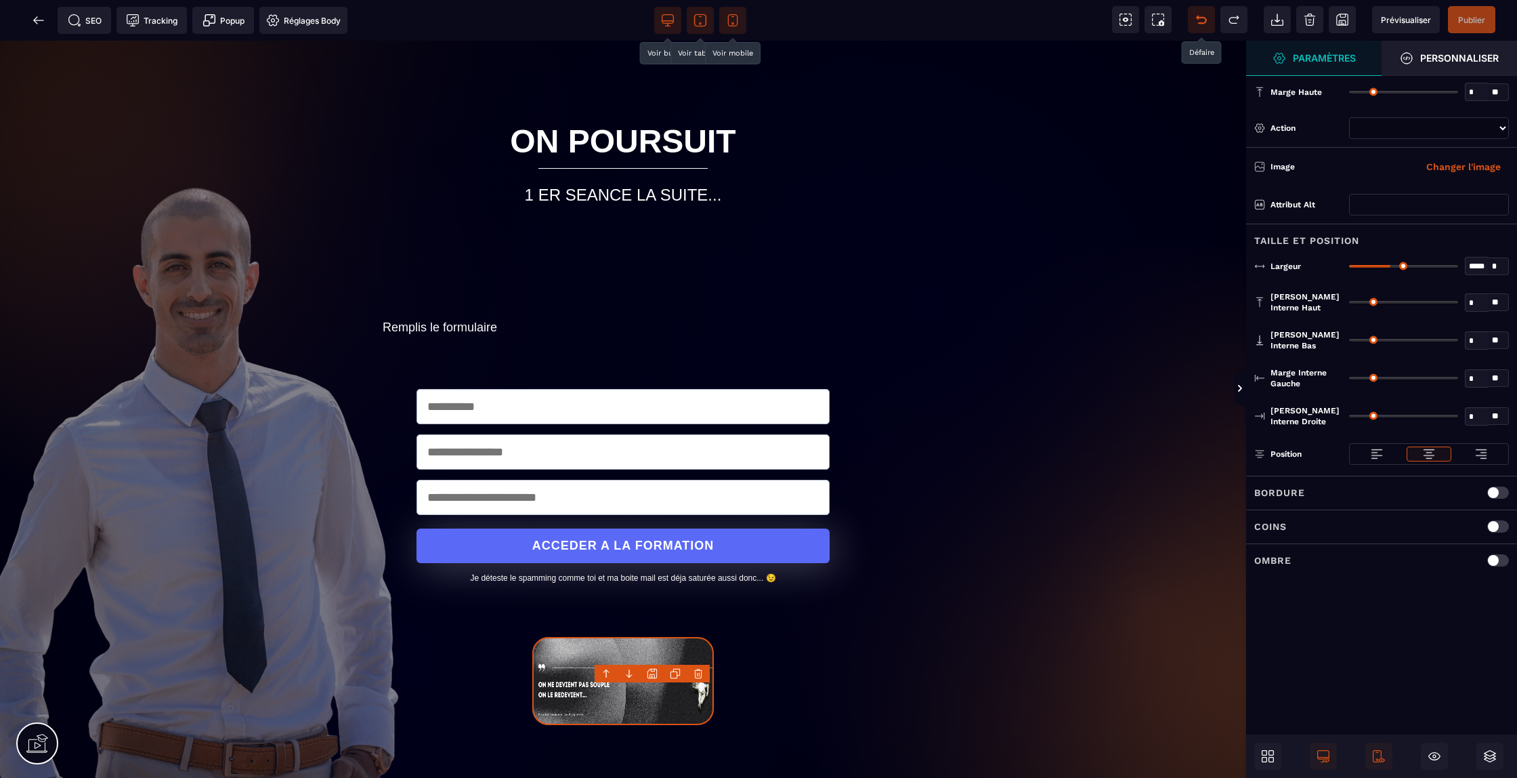
click at [1195, 24] on icon at bounding box center [1202, 20] width 14 height 14
select select
click at [1195, 24] on icon at bounding box center [1202, 20] width 14 height 14
select select
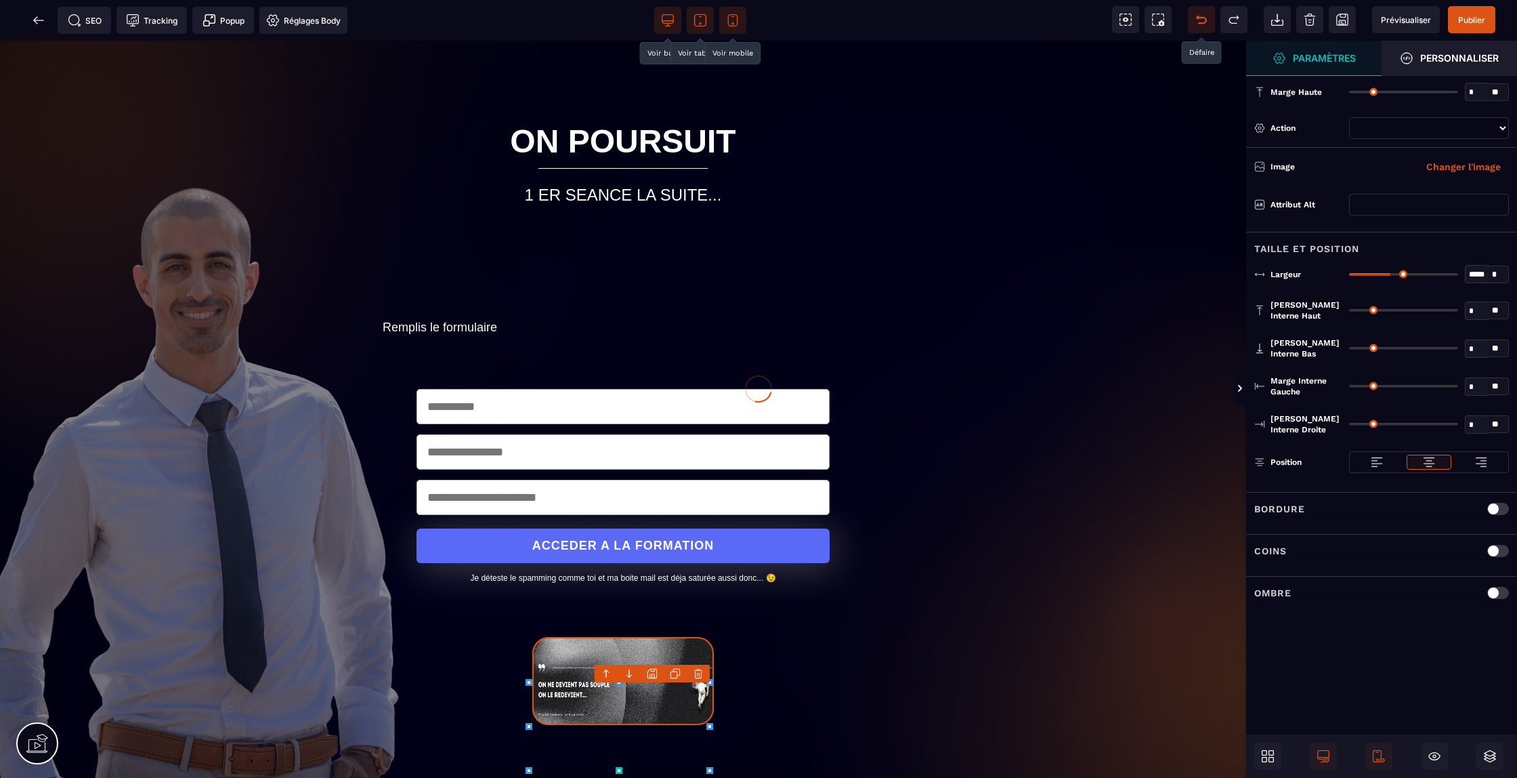
select select
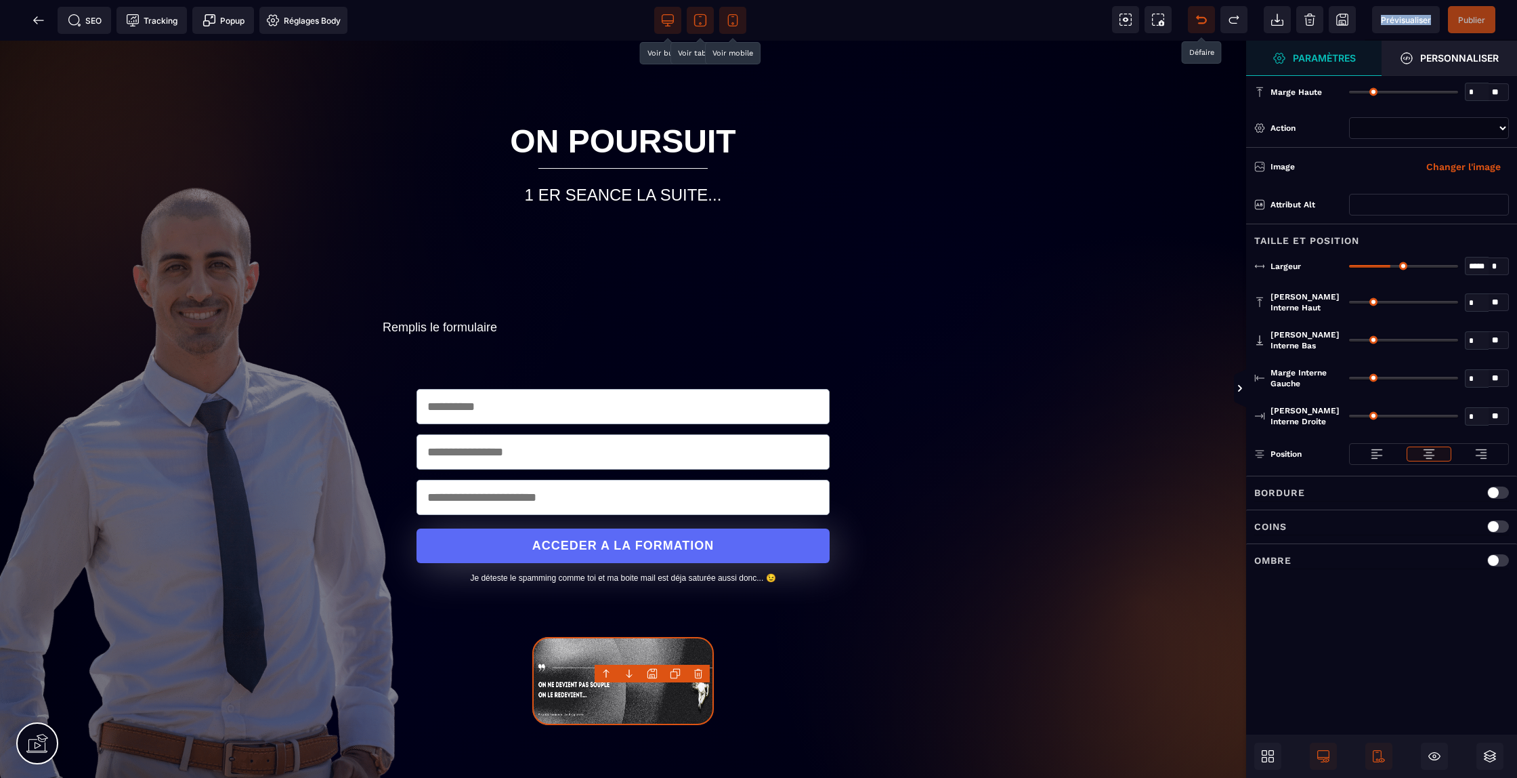
click at [1195, 24] on icon at bounding box center [1202, 20] width 14 height 14
select select
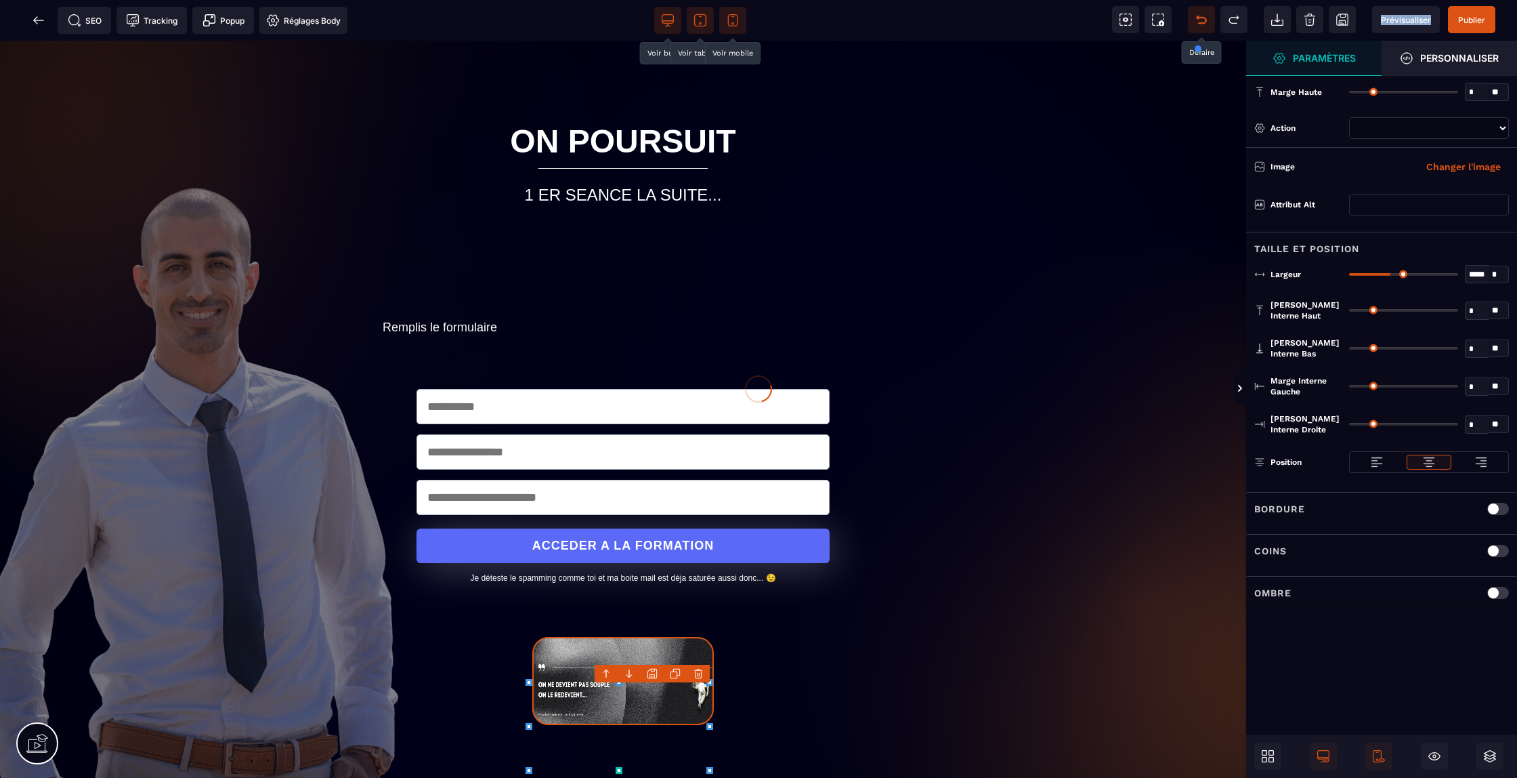
select select
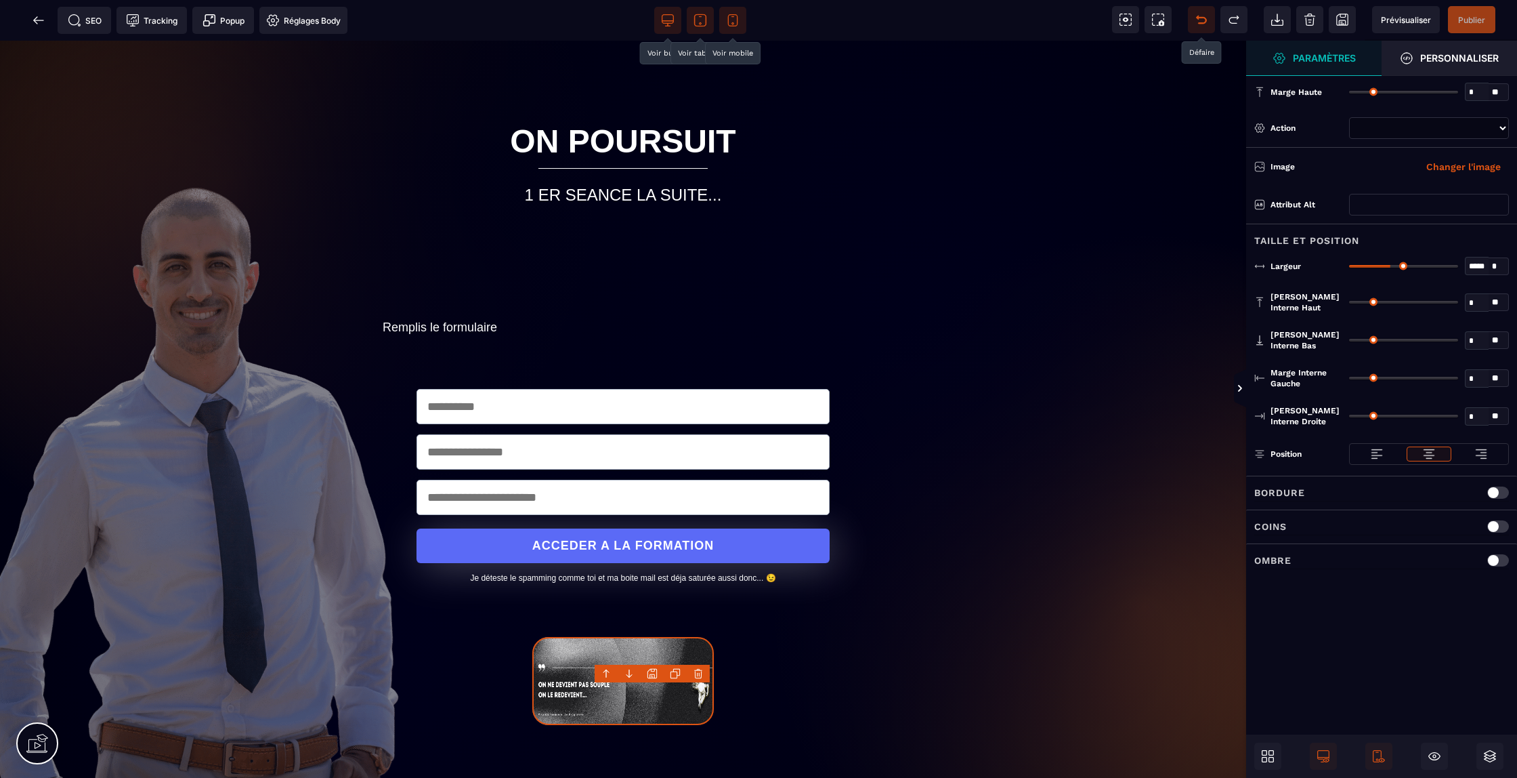
click at [1195, 24] on icon at bounding box center [1202, 20] width 14 height 14
select select
click at [1195, 24] on icon at bounding box center [1202, 20] width 14 height 14
select select
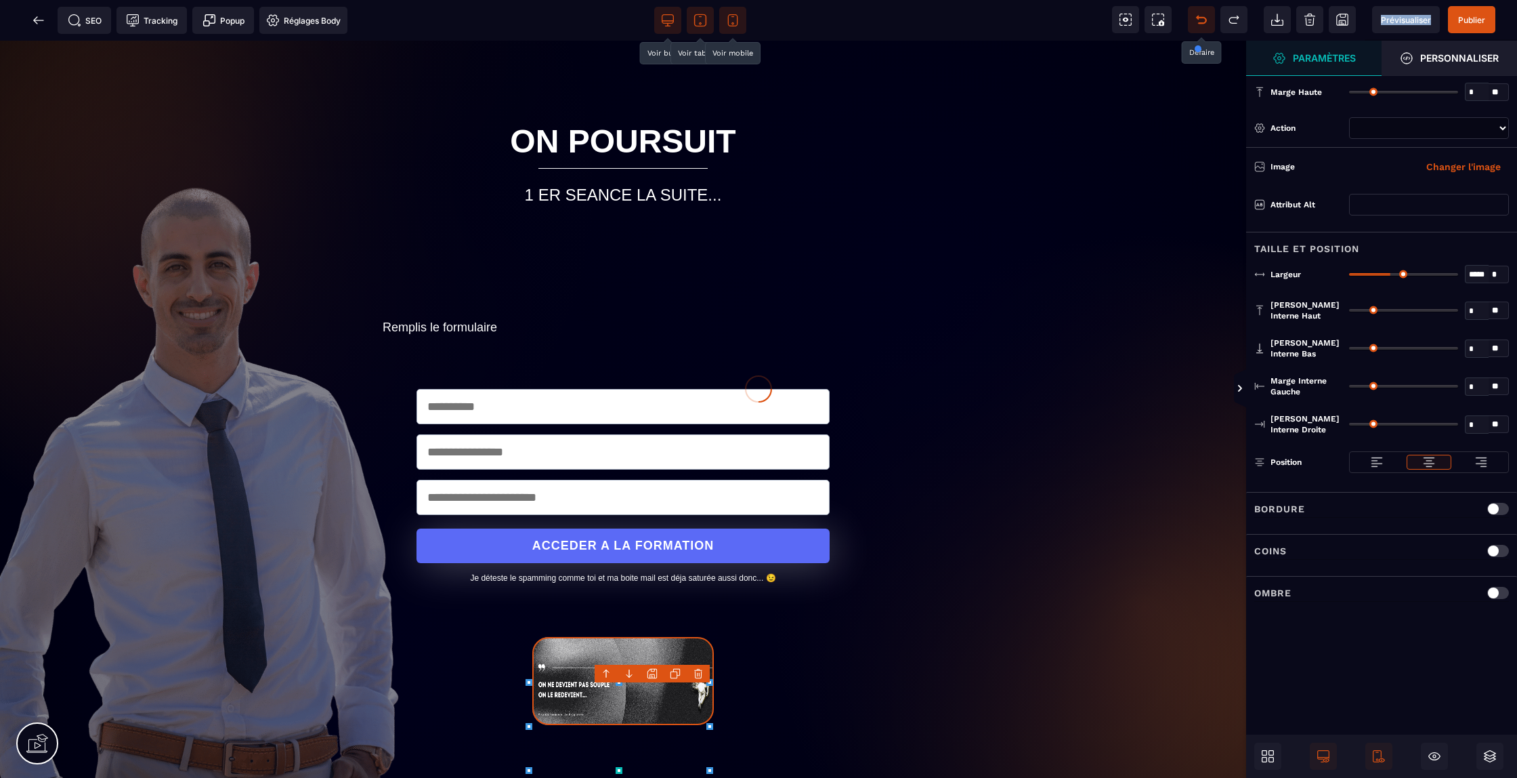
select select
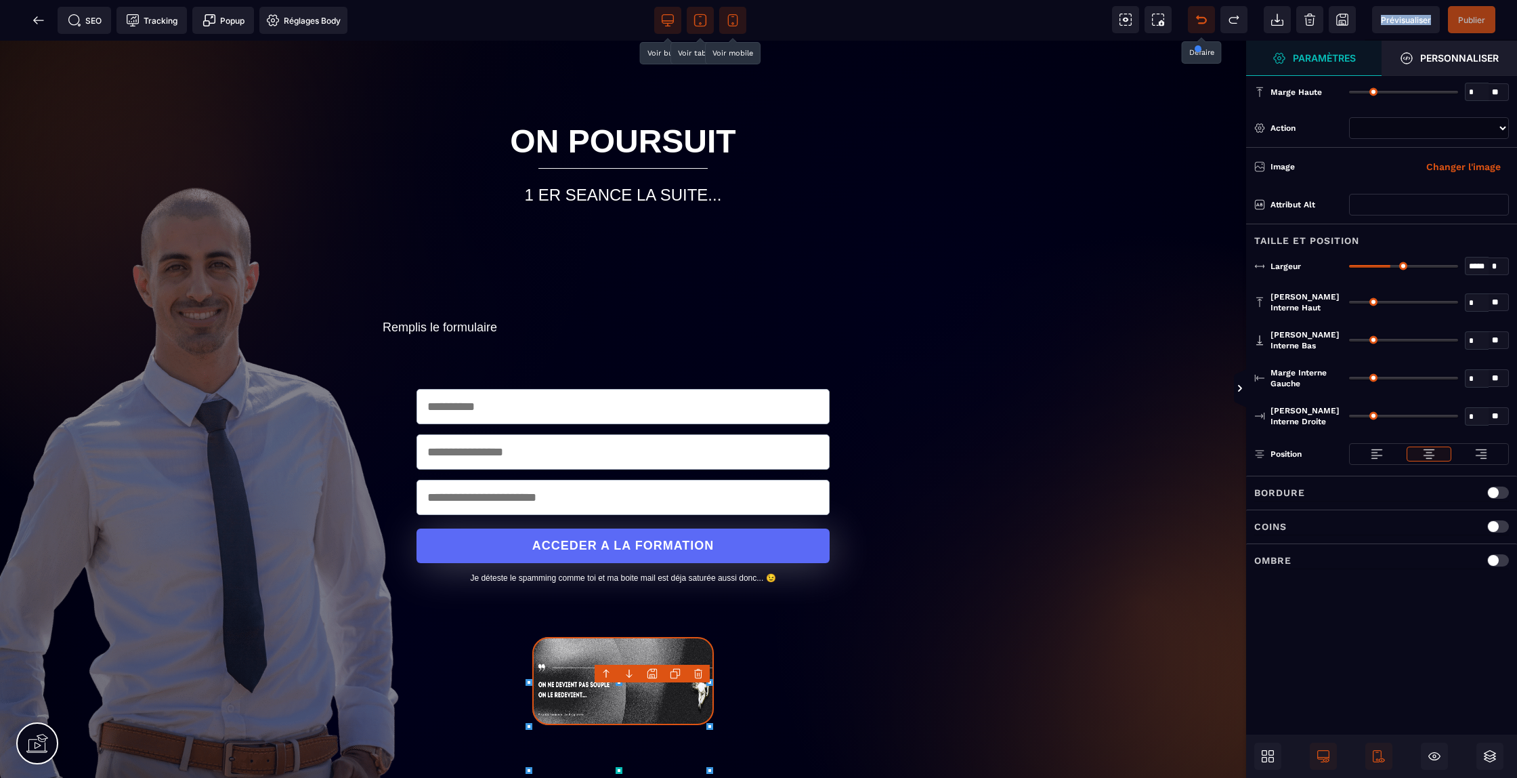
click at [696, 669] on body "B I U S A ******* [GEOGRAPHIC_DATA]" at bounding box center [758, 791] width 1517 height 1582
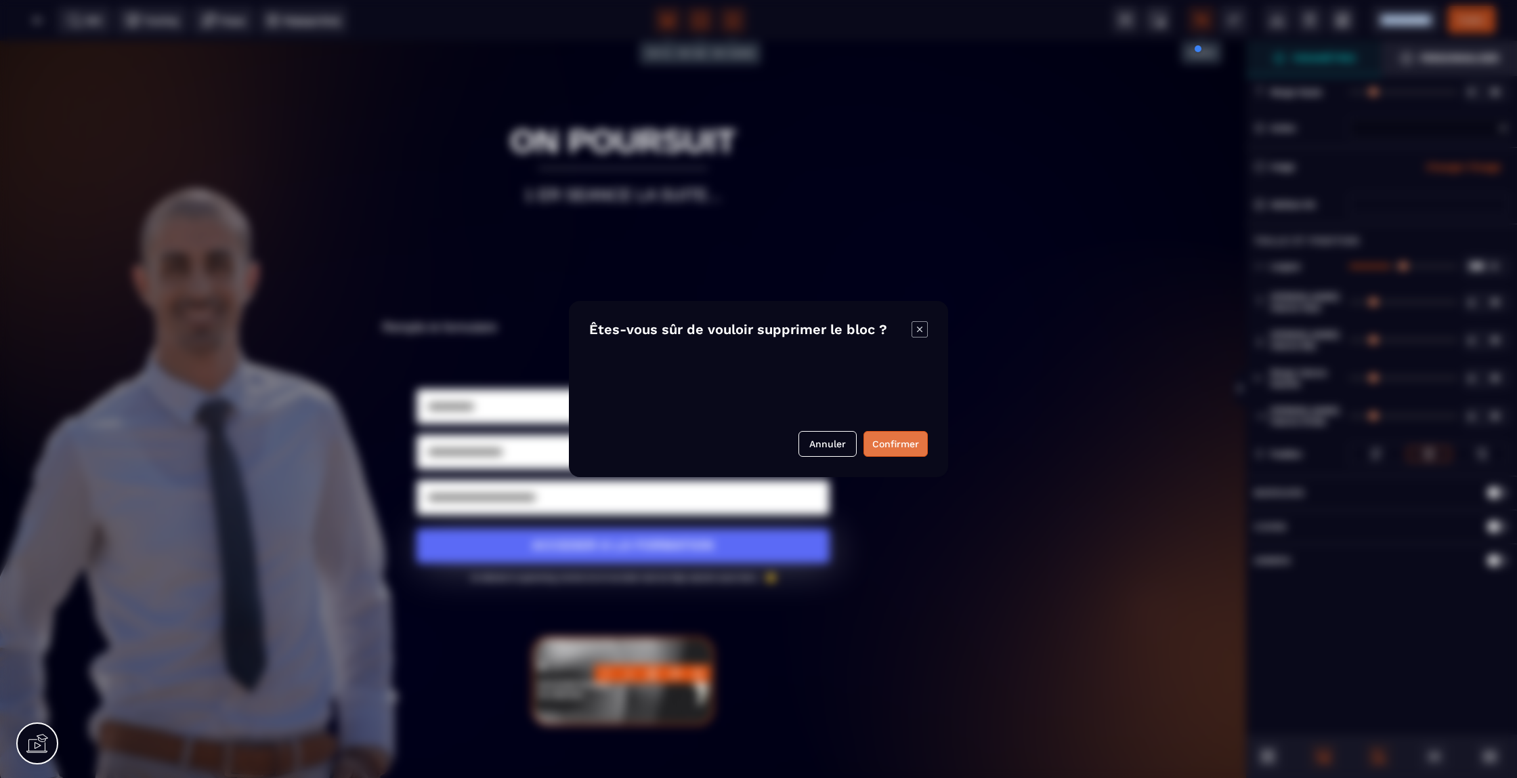
click at [882, 442] on button "Confirmer" at bounding box center [896, 444] width 64 height 26
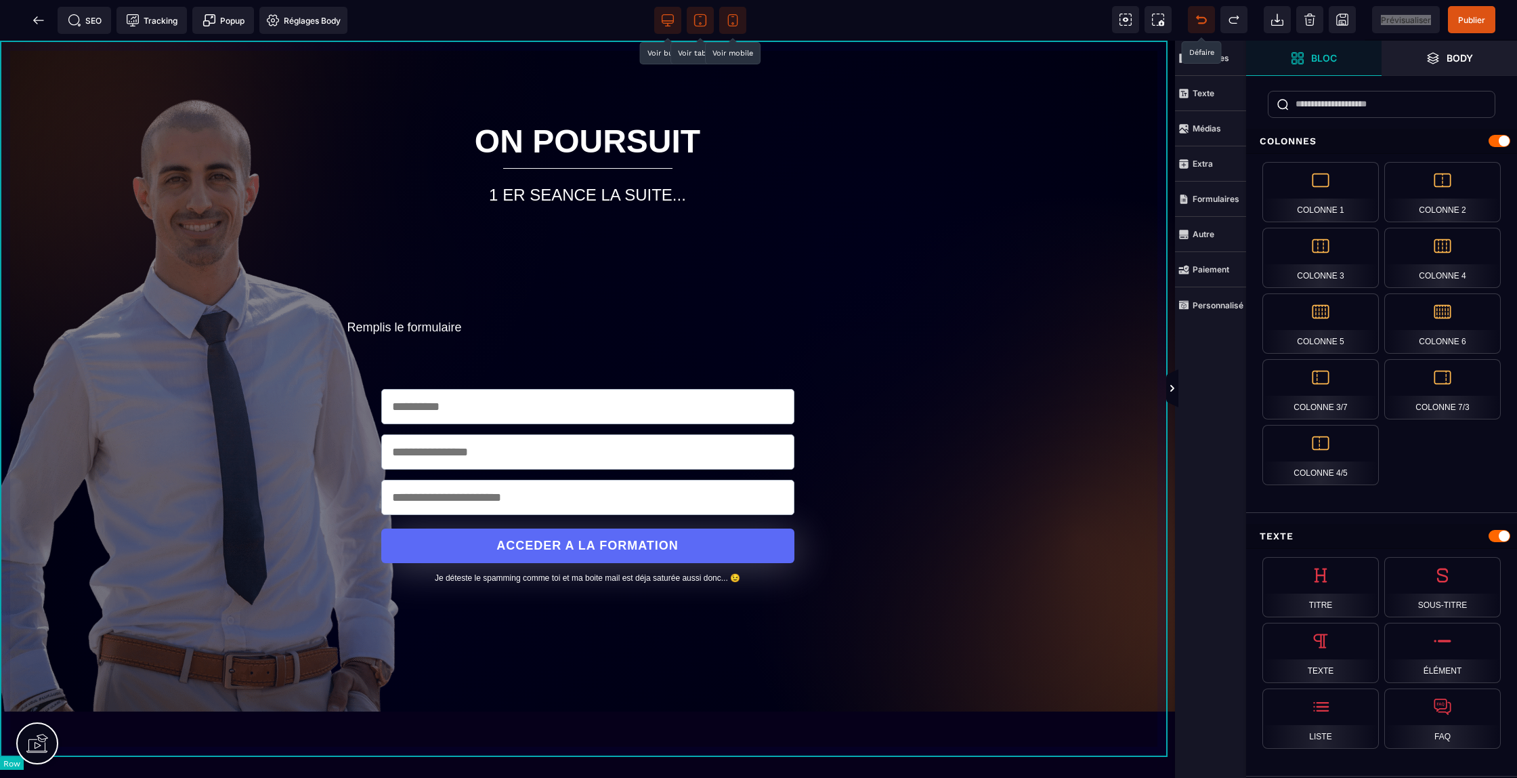
click at [18, 44] on div "ON POURSUIT 1 ER SEANCE LA SUITE... Remplis le formulaire ACCEDER A LA FORMATIO…" at bounding box center [587, 376] width 1175 height 671
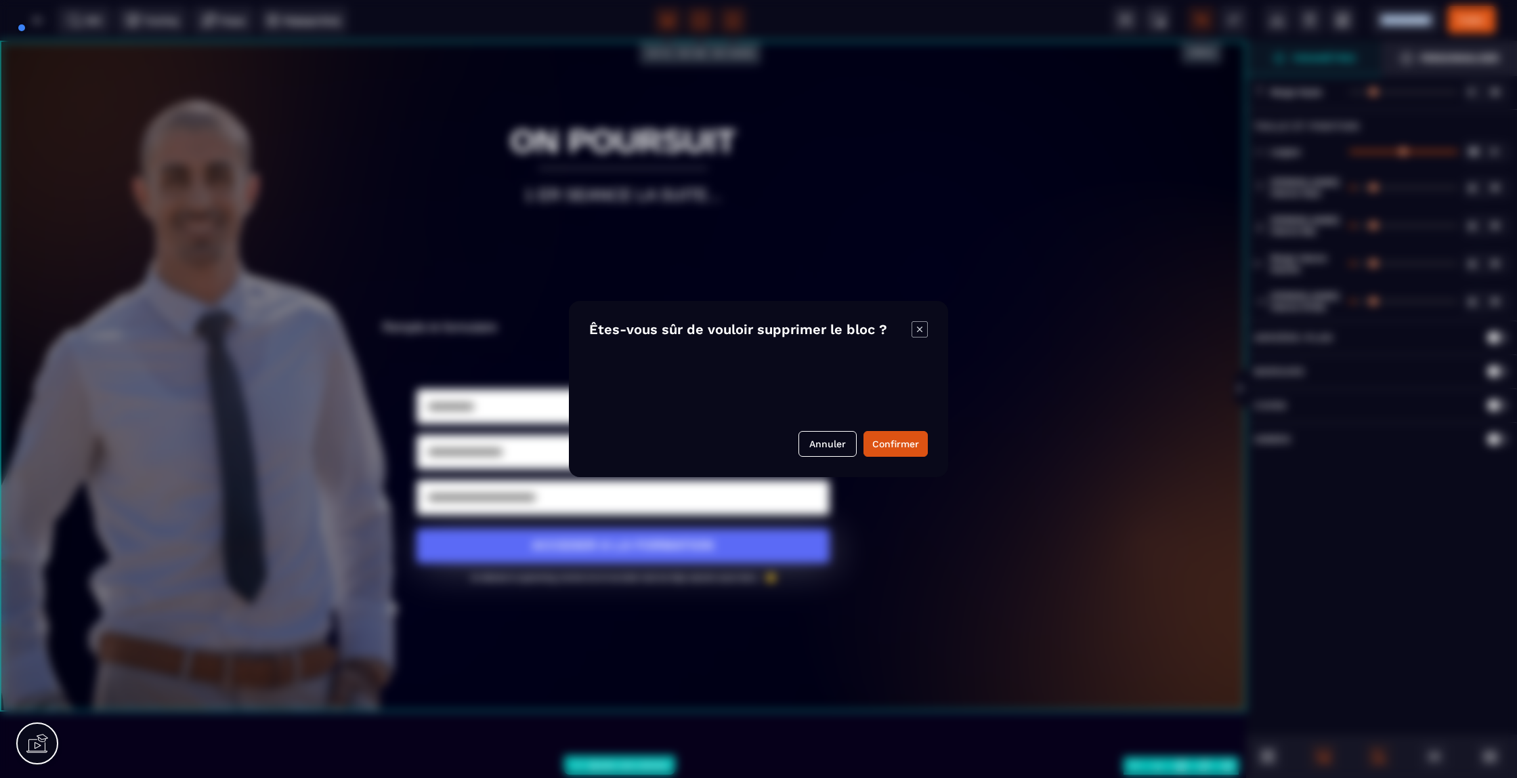
click at [1230, 768] on body "B I U S A ******* Ajouter une colonne [GEOGRAPHIC_DATA]" at bounding box center [758, 791] width 1517 height 1582
click at [888, 444] on button "Confirmer" at bounding box center [896, 444] width 64 height 26
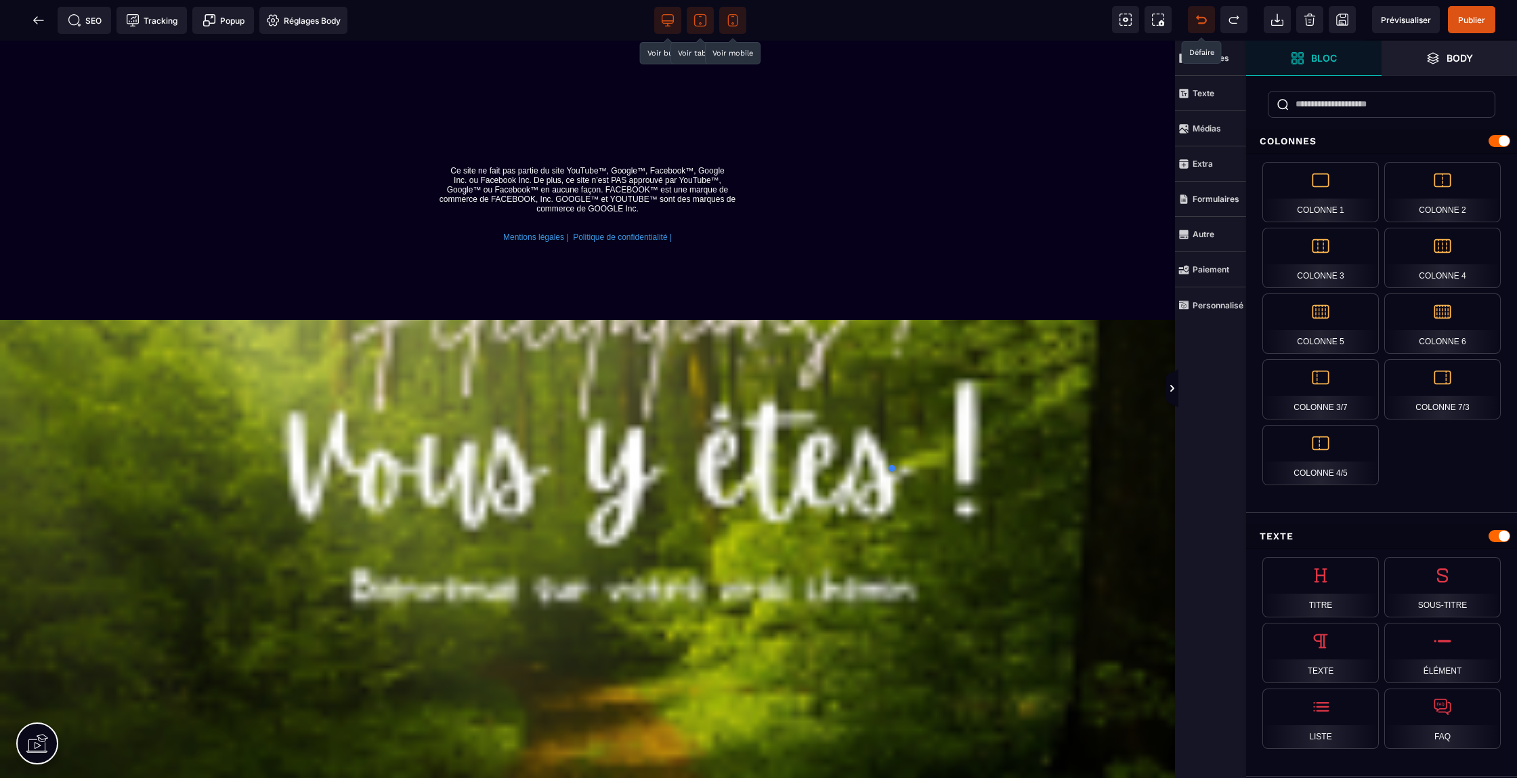
click at [1202, 16] on icon at bounding box center [1202, 20] width 14 height 14
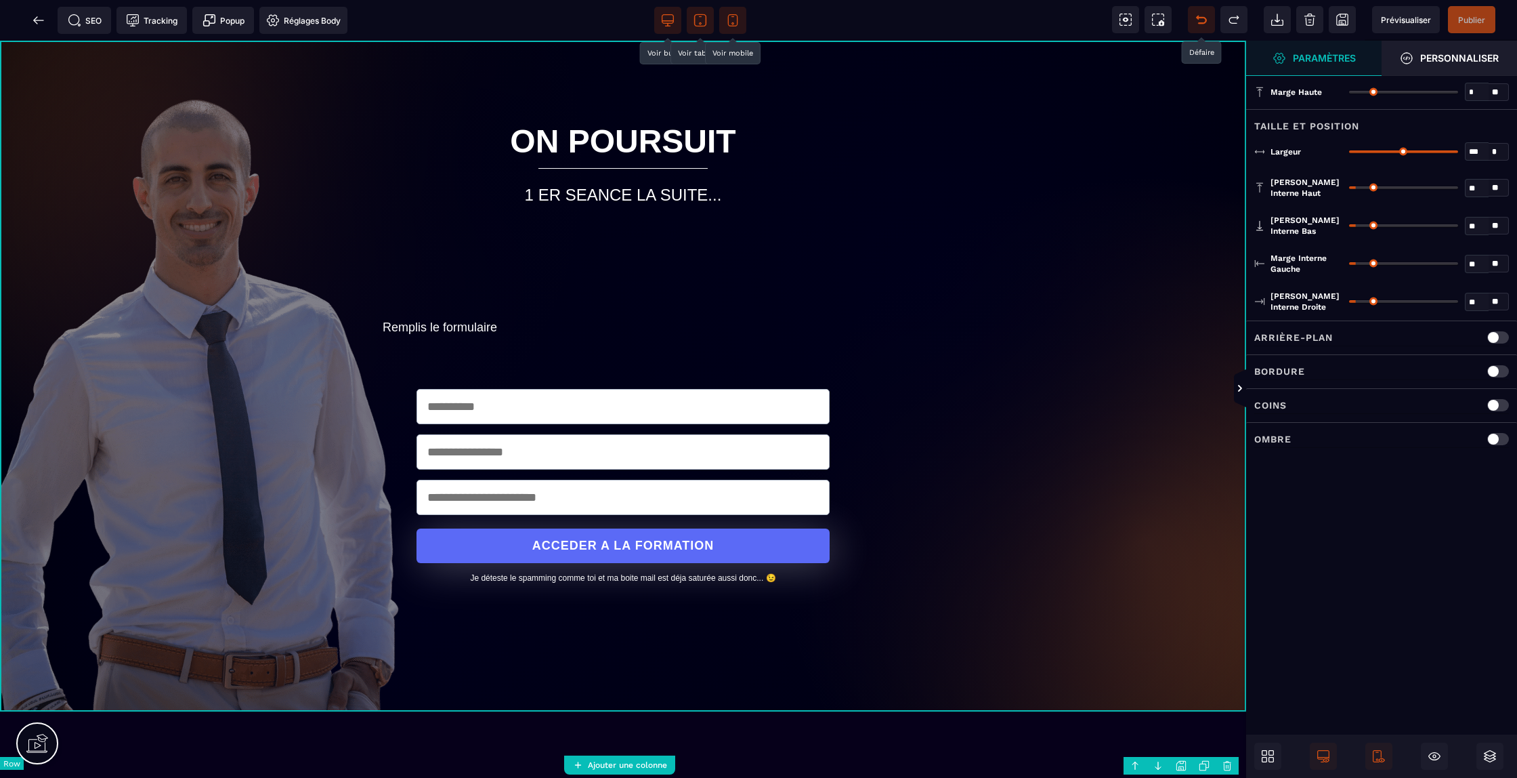
click at [6, 44] on div "ON POURSUIT 1 ER SEANCE LA SUITE... Remplis le formulaire ACCEDER A LA FORMATIO…" at bounding box center [623, 376] width 1246 height 671
click at [1499, 333] on div at bounding box center [1499, 337] width 22 height 12
click at [1430, 383] on div "**********" at bounding box center [1382, 388] width 255 height 14
click at [1430, 395] on div "**********" at bounding box center [1382, 379] width 255 height 51
click at [1057, 7] on div "B I U S A ******* Ajouter une colonne [GEOGRAPHIC_DATA]" at bounding box center [758, 389] width 1517 height 778
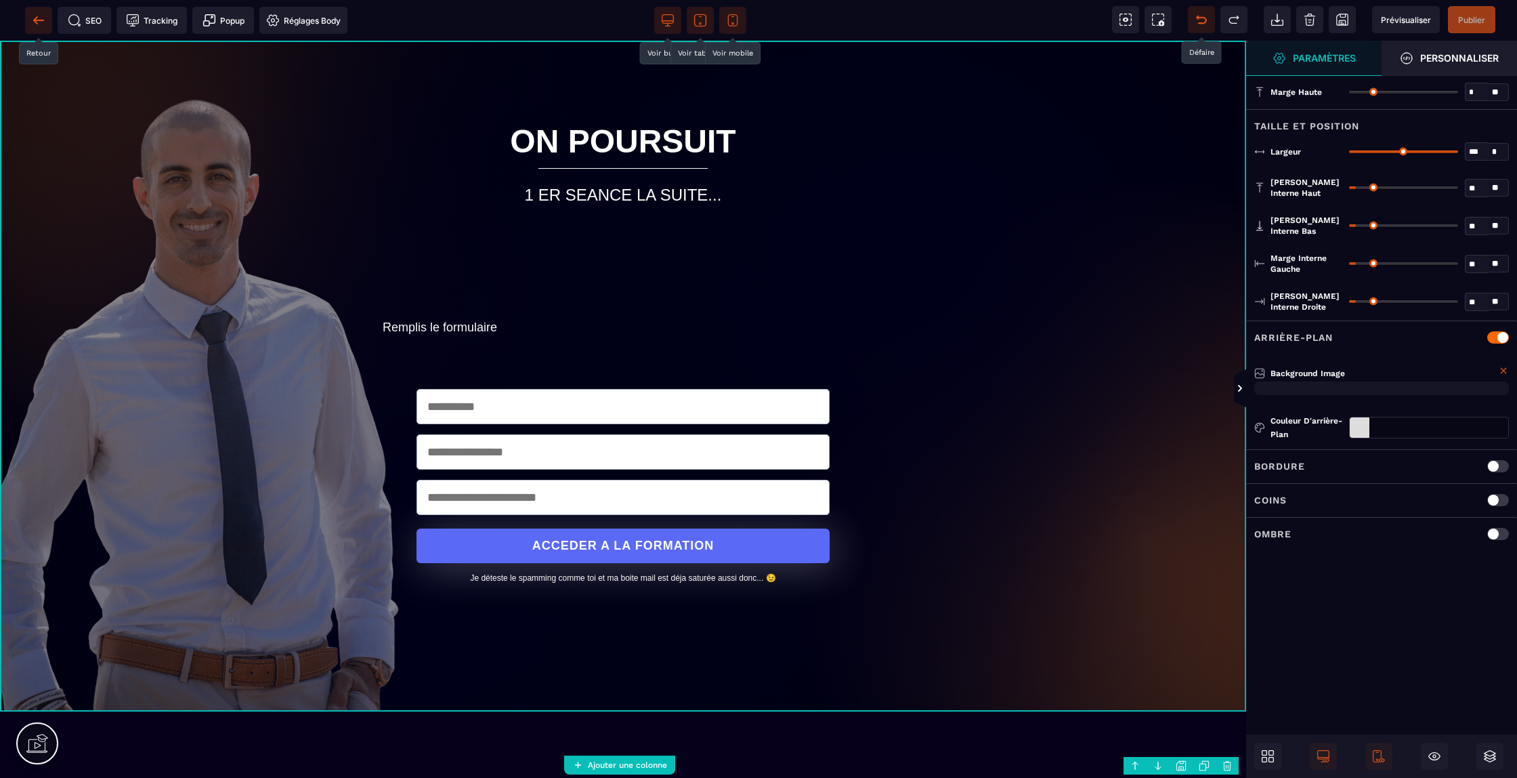
click at [41, 22] on icon at bounding box center [39, 21] width 14 height 14
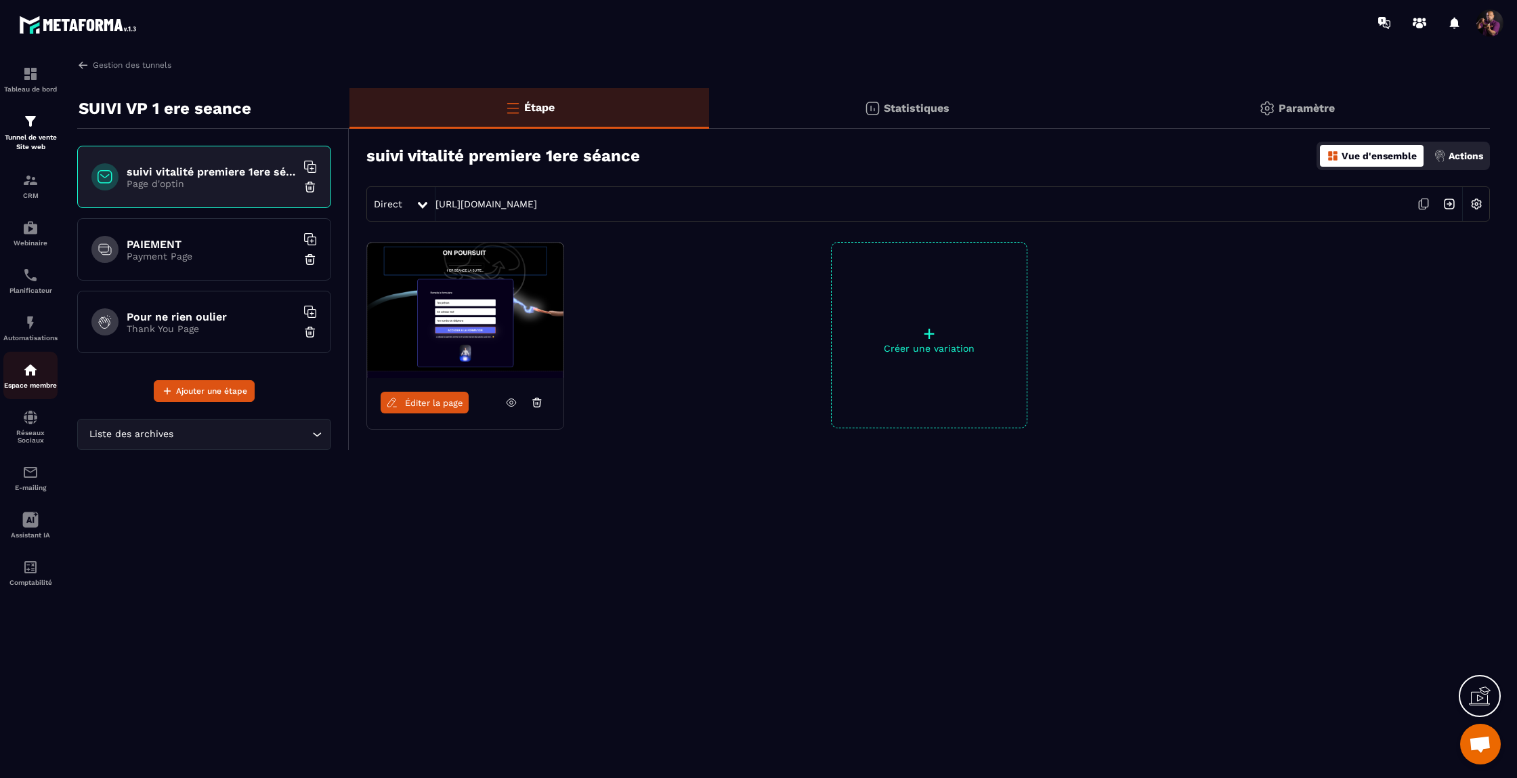
click at [26, 378] on img at bounding box center [30, 370] width 16 height 16
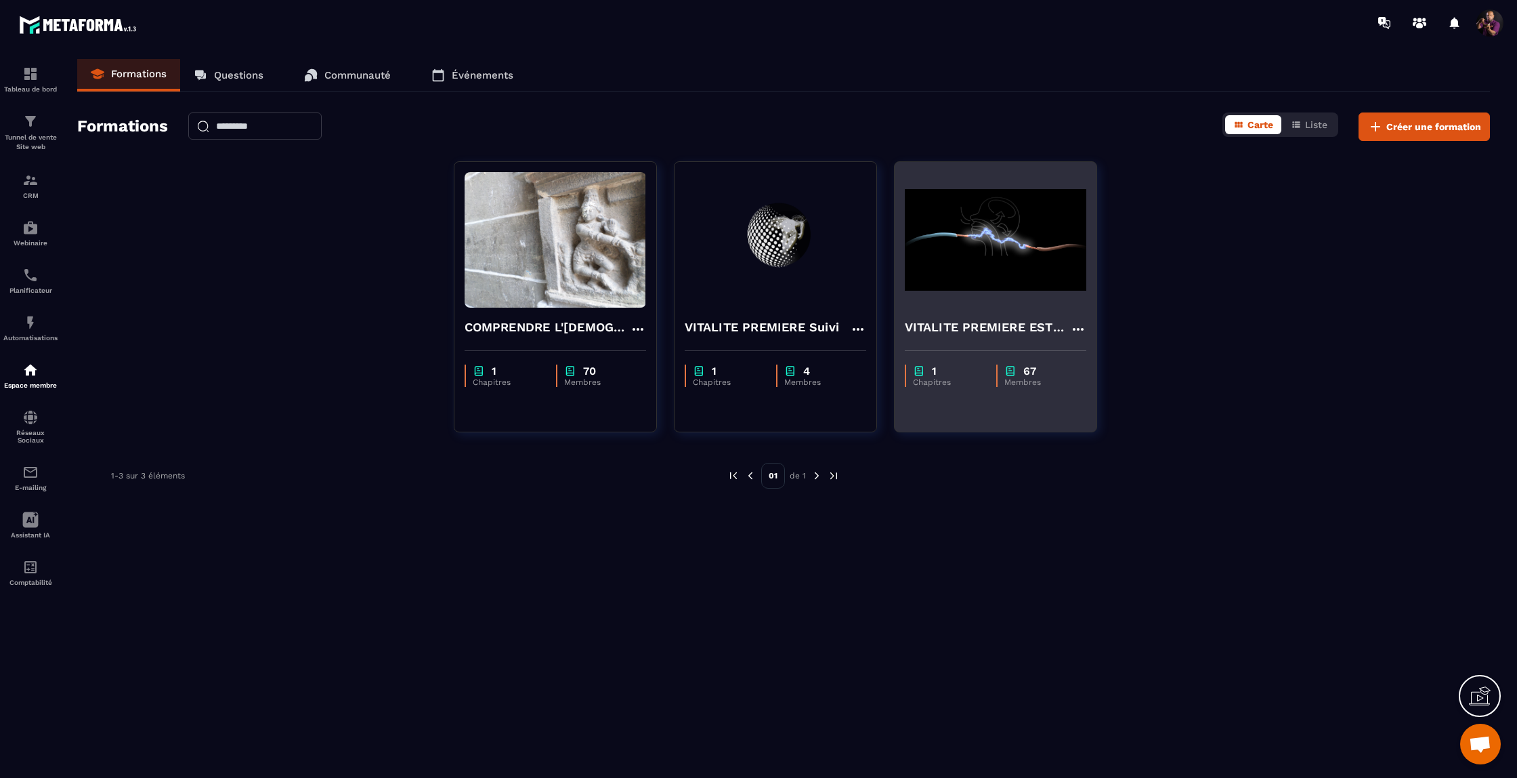
click at [1022, 276] on img at bounding box center [996, 239] width 182 height 135
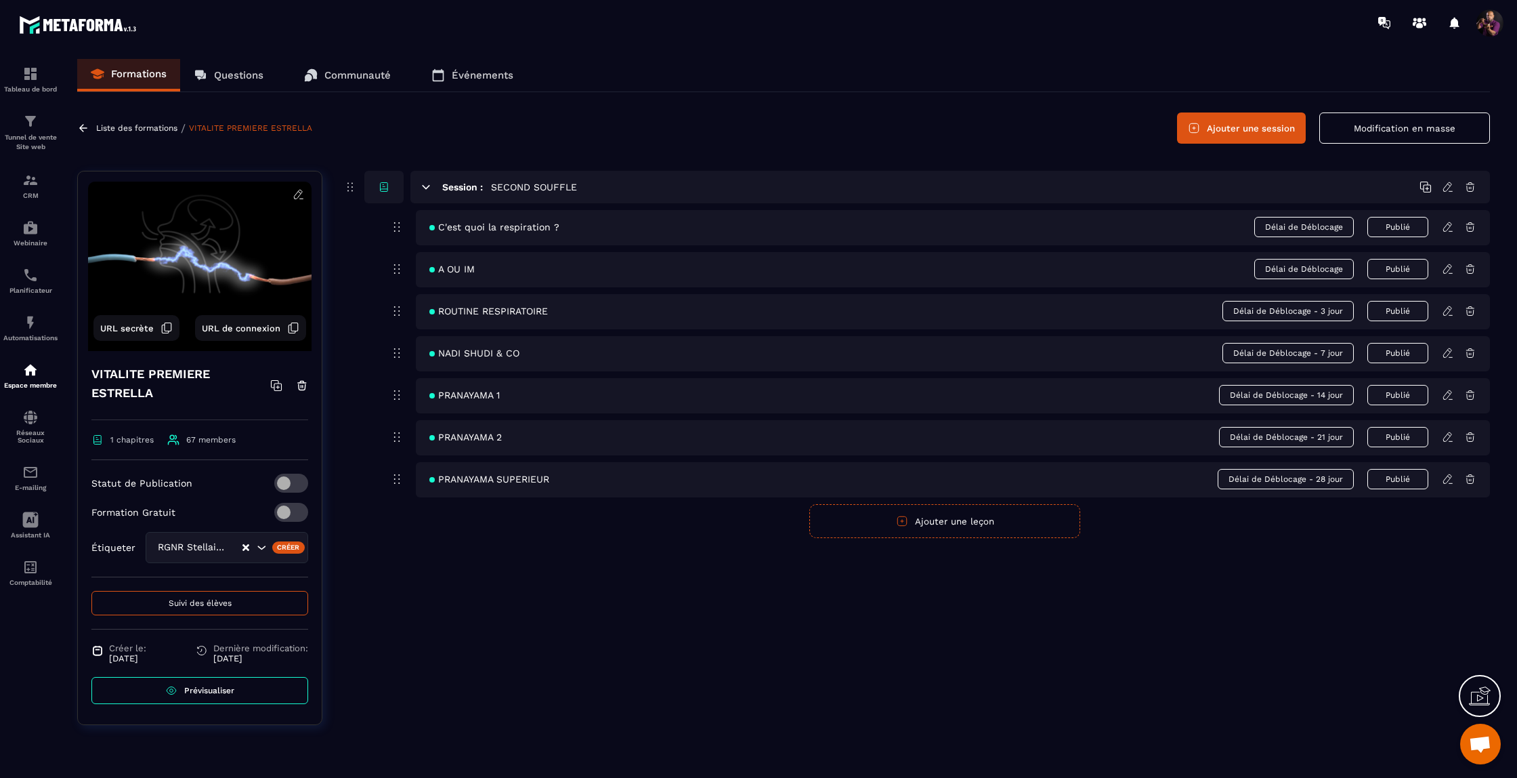
click at [175, 688] on icon at bounding box center [171, 690] width 12 height 12
click at [180, 603] on span "Suivi des élèves" at bounding box center [200, 602] width 63 height 9
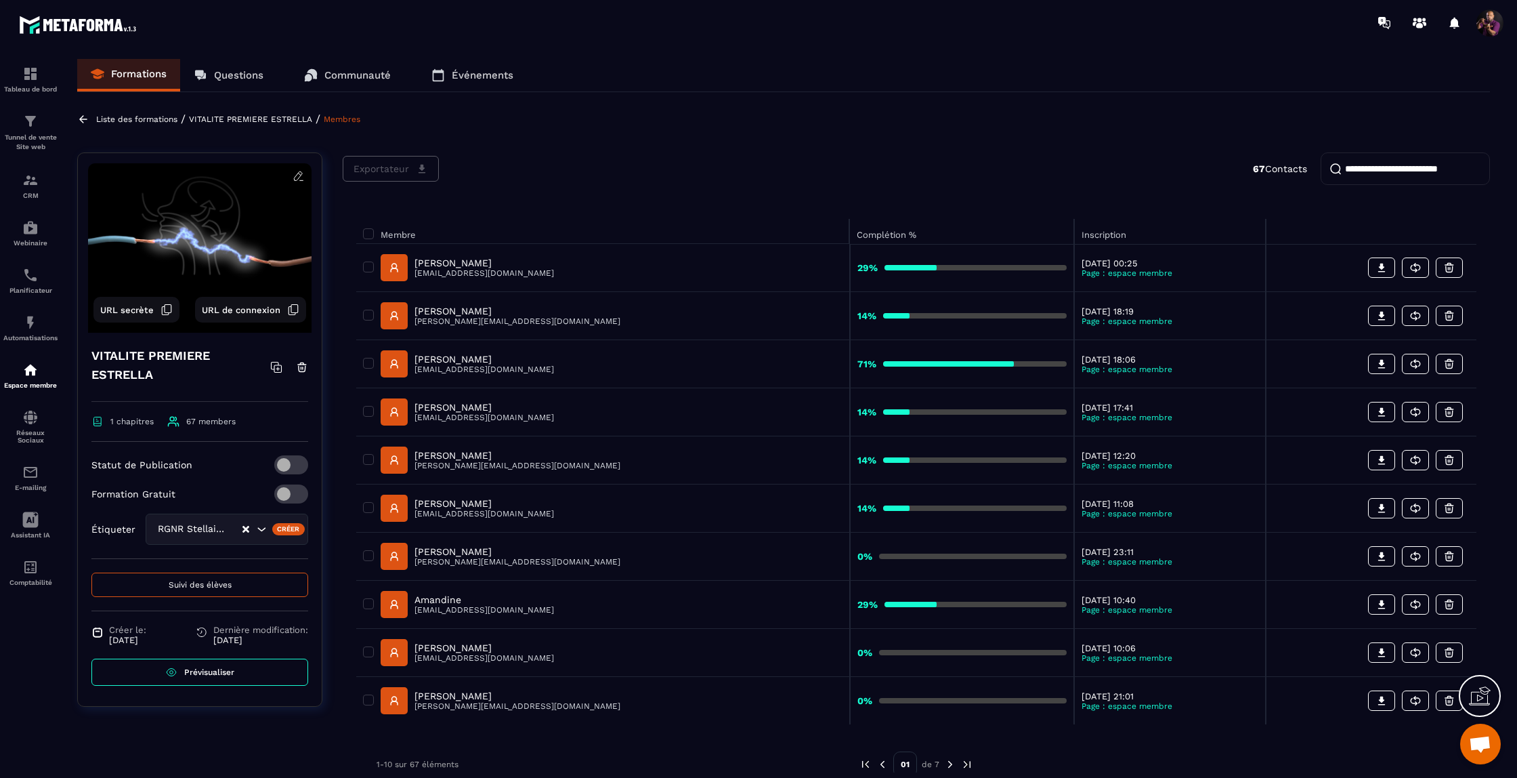
click at [1394, 178] on input "search" at bounding box center [1405, 168] width 169 height 33
type input "*****"
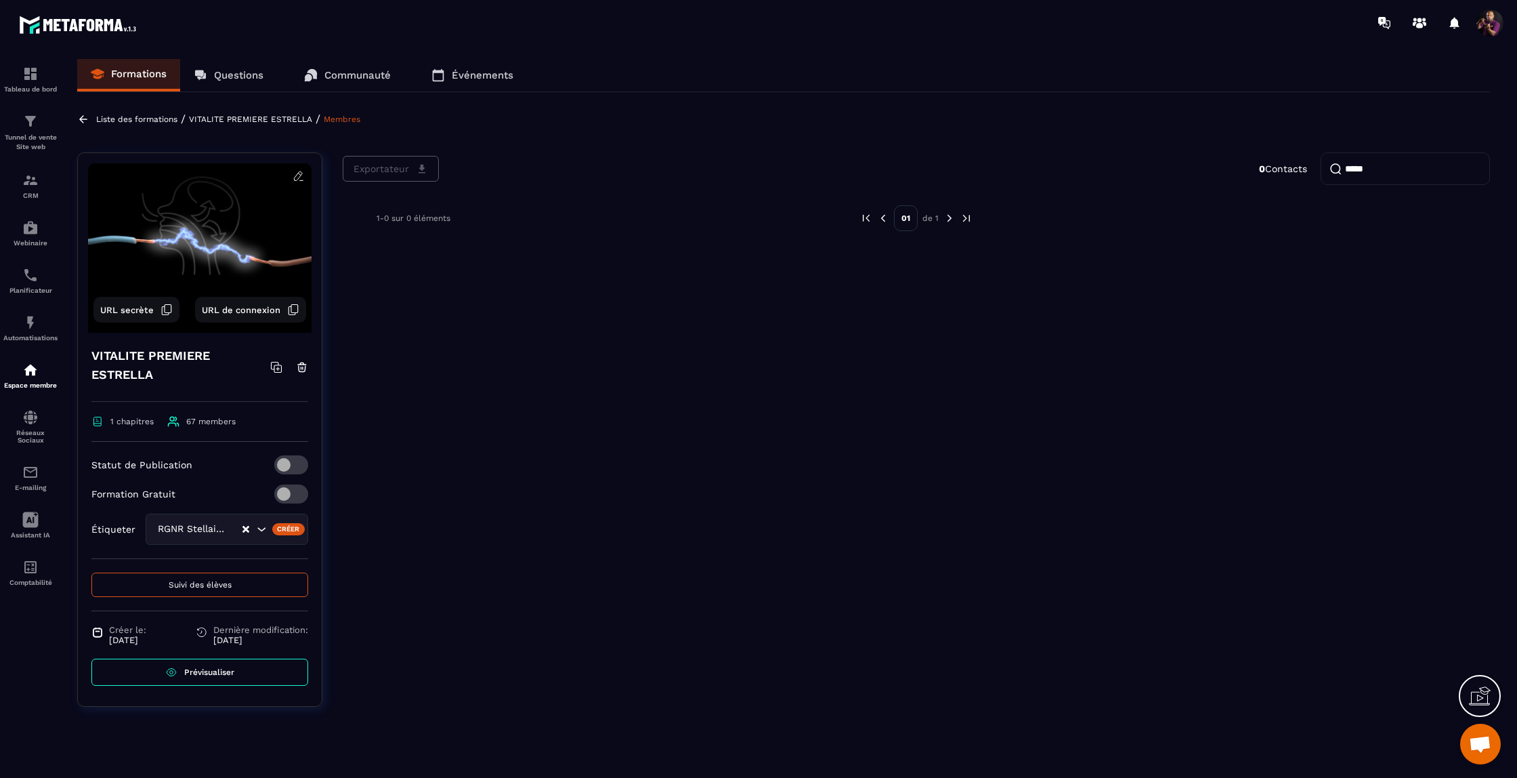
click at [947, 222] on img at bounding box center [950, 218] width 12 height 12
click at [203, 587] on span "Suivi des élèves" at bounding box center [200, 584] width 63 height 9
click at [197, 582] on span "Suivi des élèves" at bounding box center [200, 584] width 63 height 9
click at [25, 142] on p "Tunnel de vente Site web" at bounding box center [30, 142] width 54 height 19
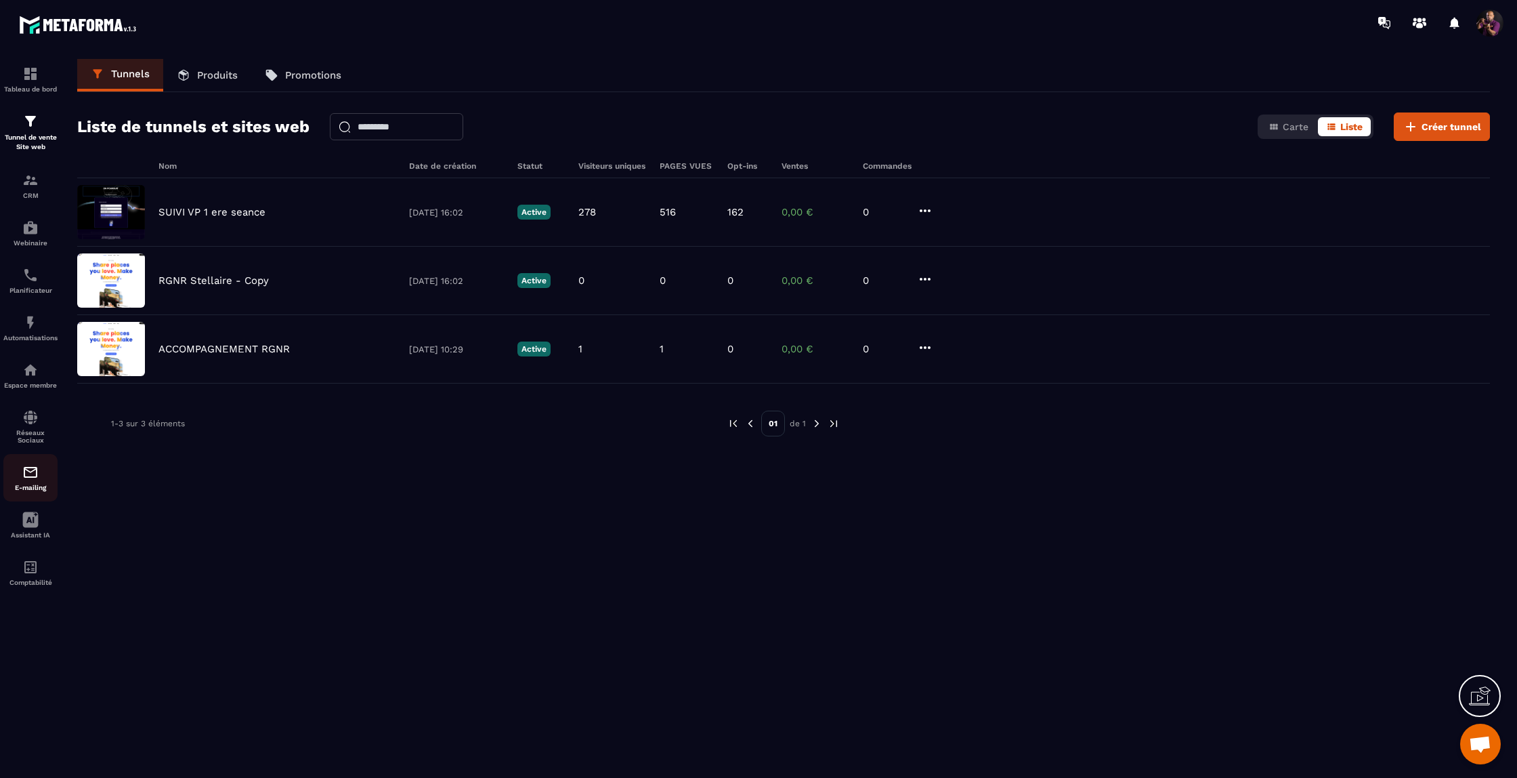
click at [28, 478] on img at bounding box center [30, 472] width 16 height 16
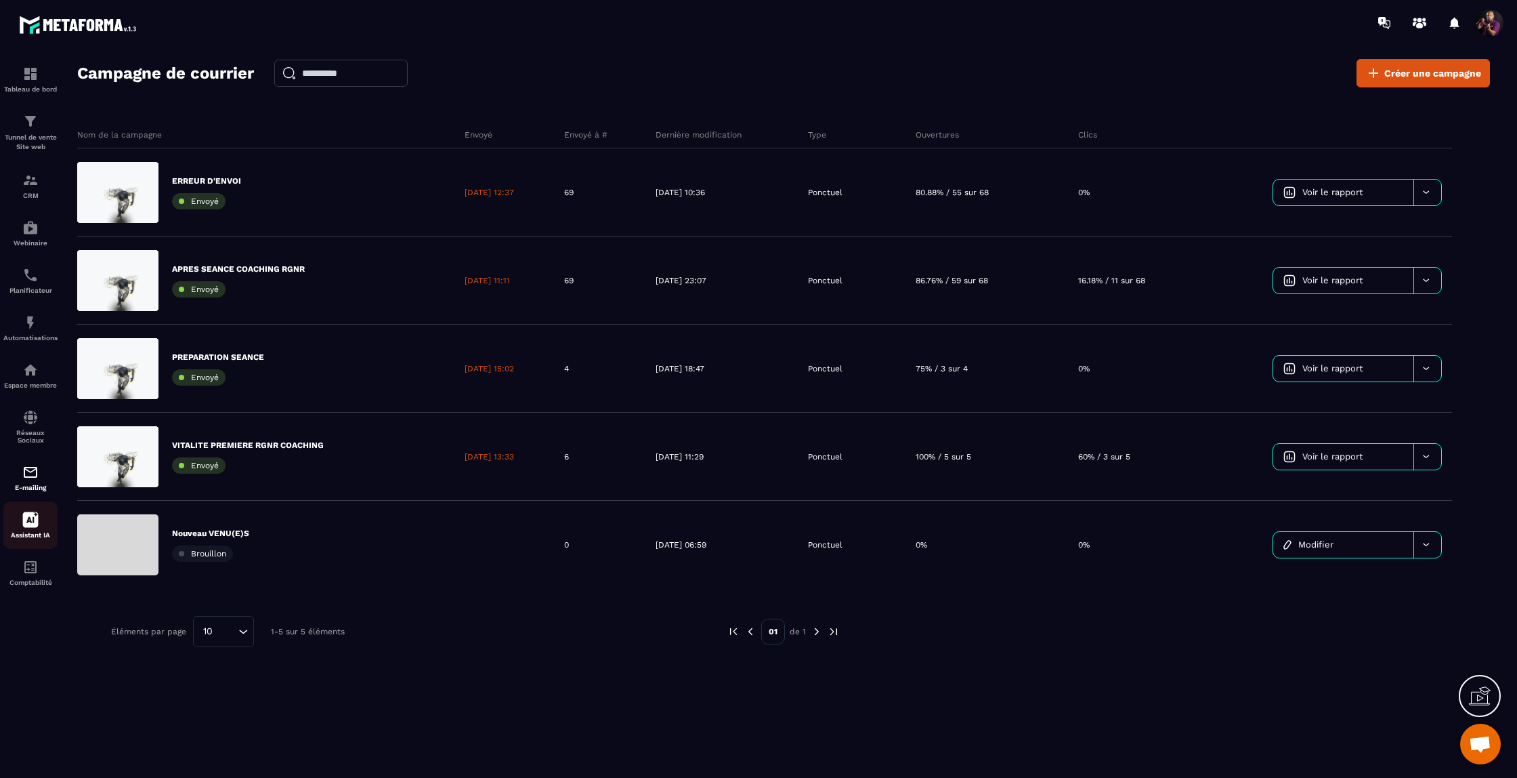
click at [26, 528] on icon at bounding box center [31, 520] width 16 height 16
